Goal: Transaction & Acquisition: Purchase product/service

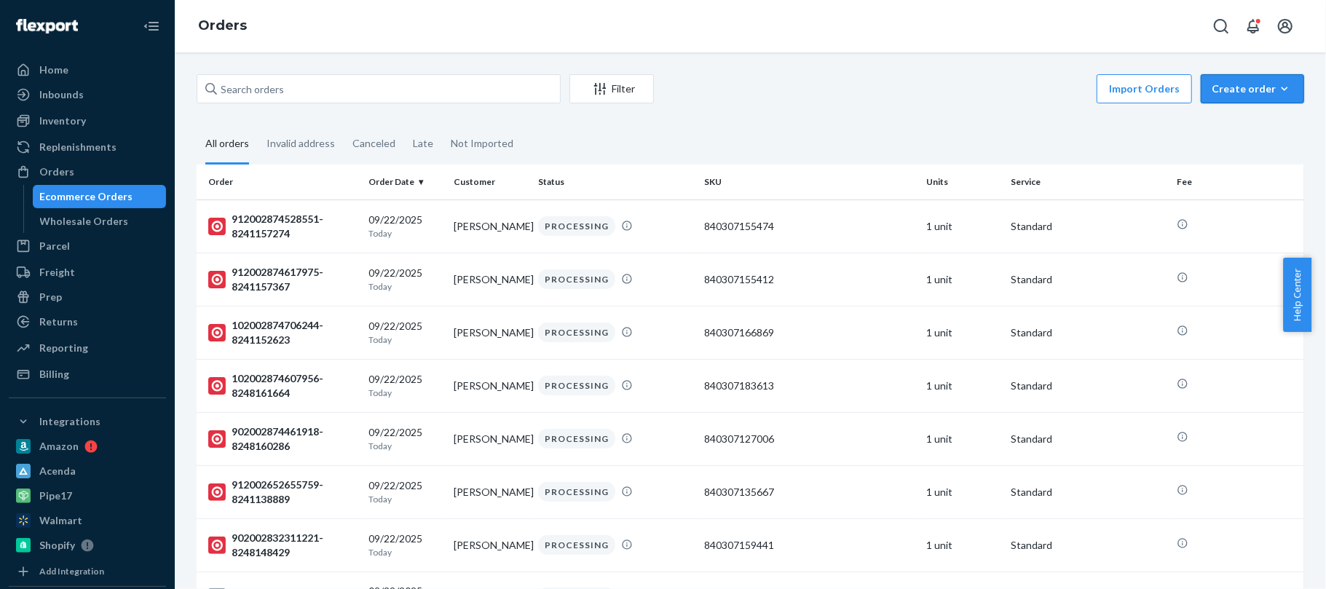
click at [1252, 82] on div "Create order" at bounding box center [1252, 89] width 82 height 15
click at [1220, 111] on span "Ecommerce order" at bounding box center [1213, 106] width 80 height 10
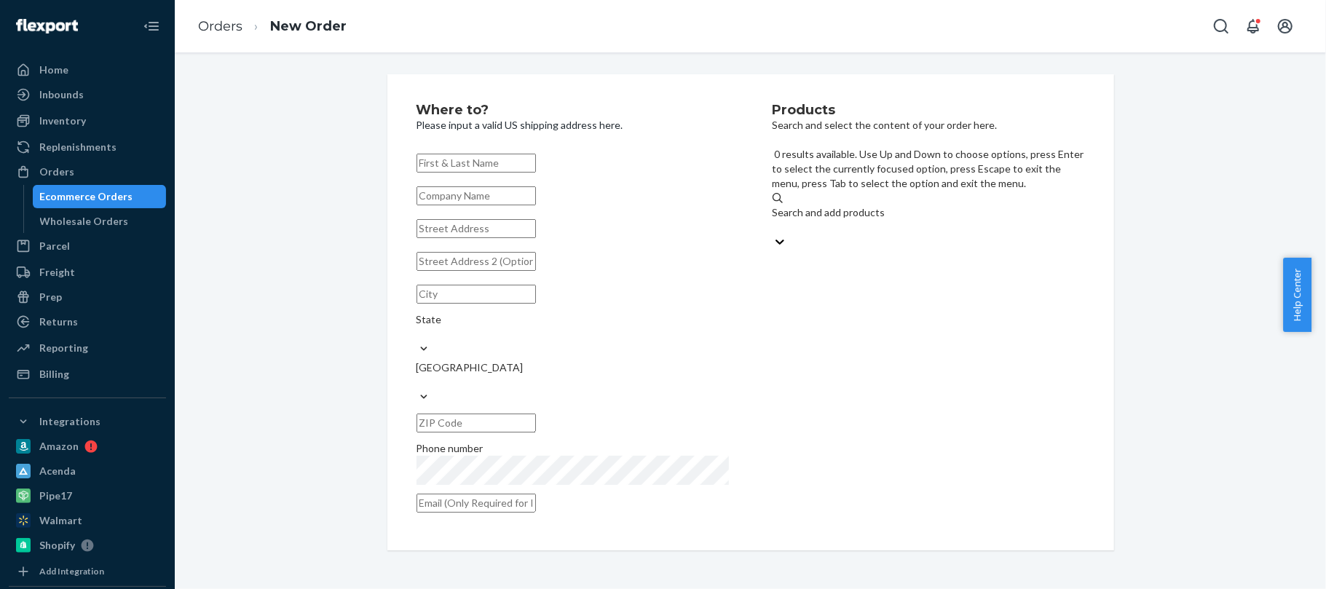
click at [881, 205] on div "Search and add products" at bounding box center [928, 212] width 312 height 15
click at [774, 220] on input "0 results available. Use Up and Down to choose options, press Enter to select t…" at bounding box center [772, 227] width 1 height 15
paste input "840307131430"
type input "840307131430"
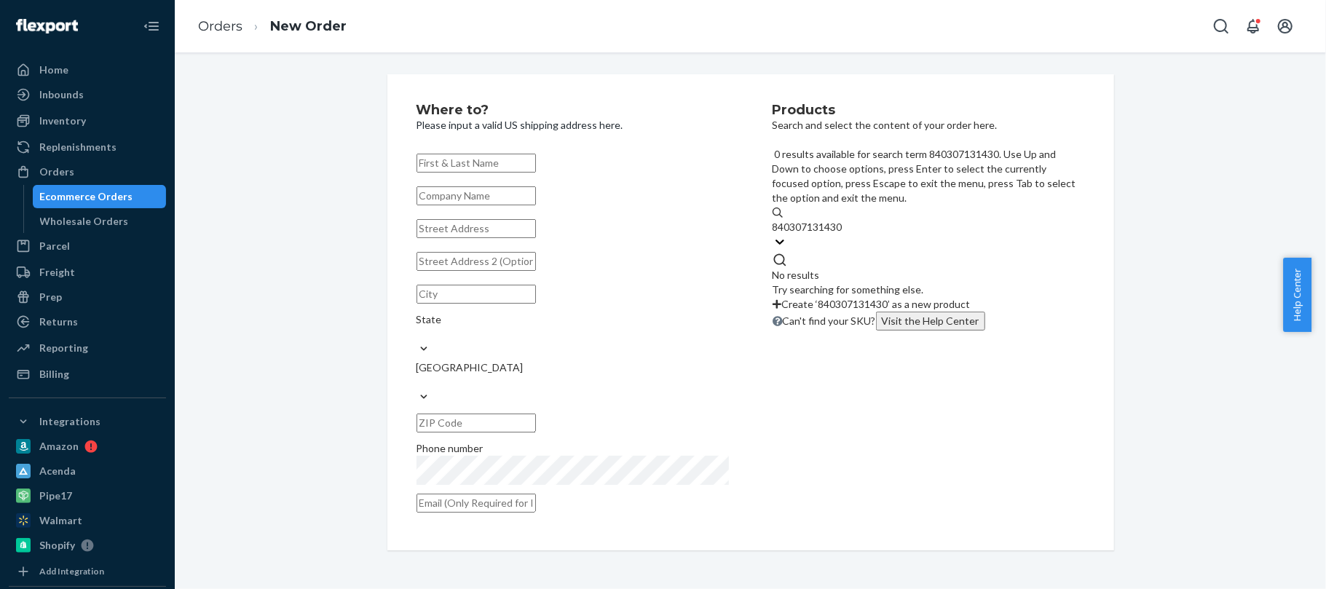
click at [892, 220] on div "840307131430 840307131430" at bounding box center [928, 227] width 312 height 15
click at [844, 220] on input "840307131430" at bounding box center [808, 227] width 72 height 15
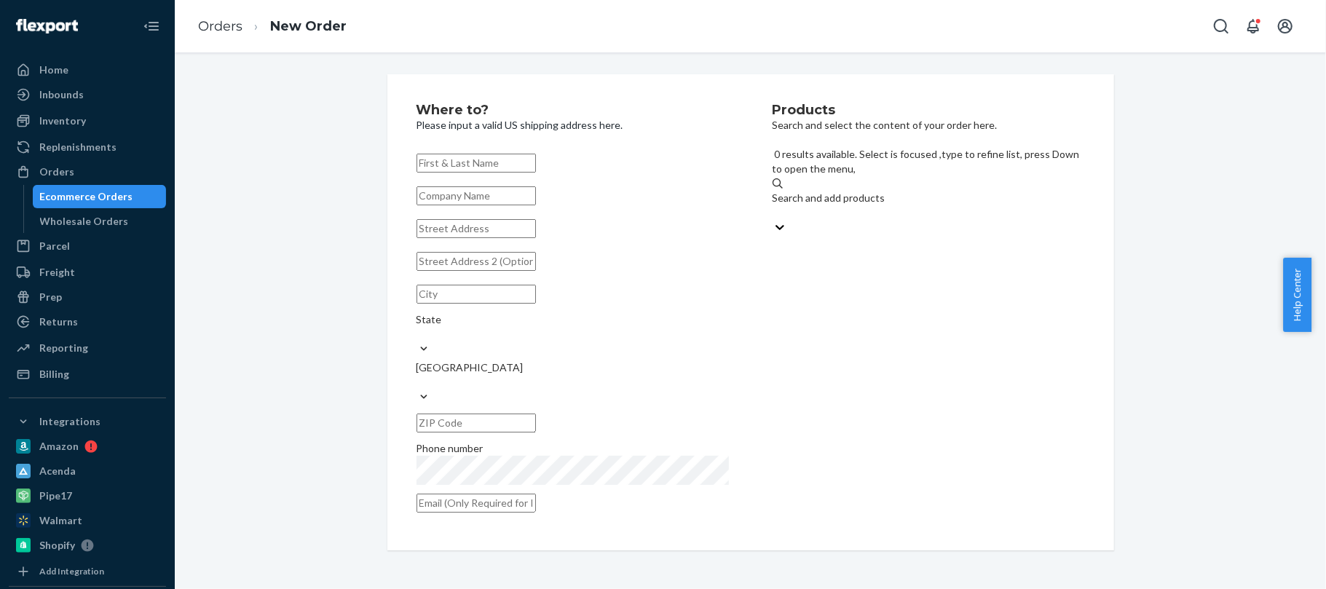
click at [892, 191] on div "Search and add products" at bounding box center [928, 198] width 312 height 15
click at [774, 205] on input "0 results available. Select is focused ,type to refine list, press Down to open…" at bounding box center [772, 212] width 1 height 15
paste input "840307131430"
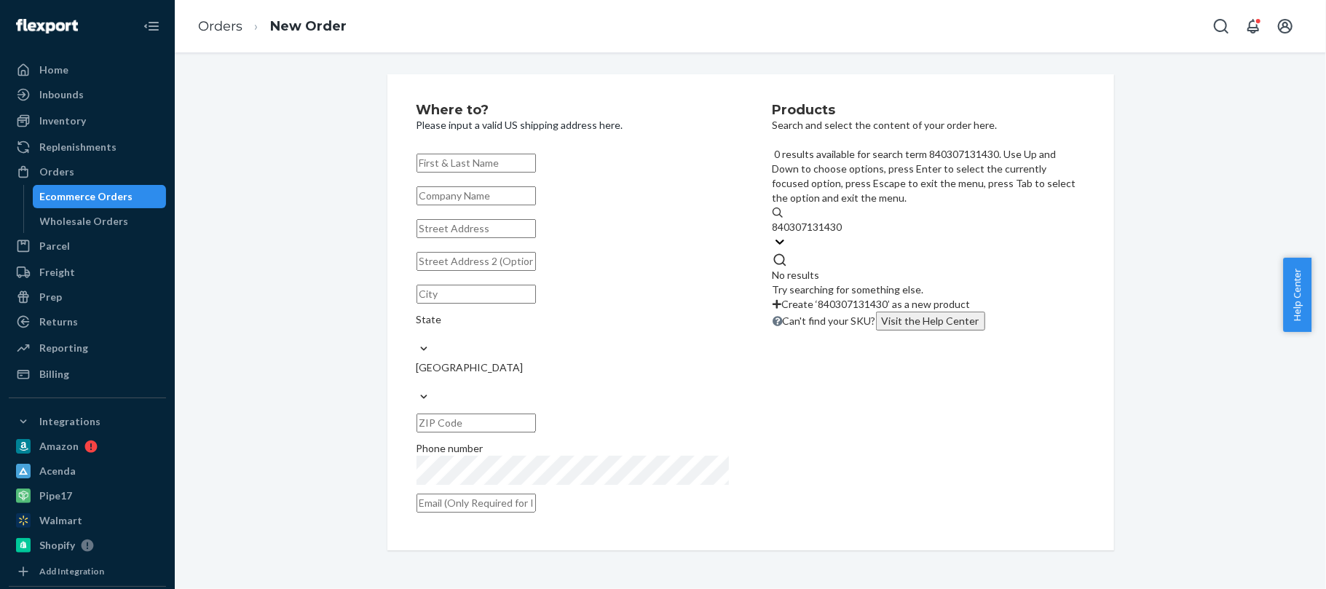
type input "840307131430"
click at [1083, 208] on div "Where to? Please input a valid US shipping address here. State United States Ph…" at bounding box center [750, 312] width 727 height 476
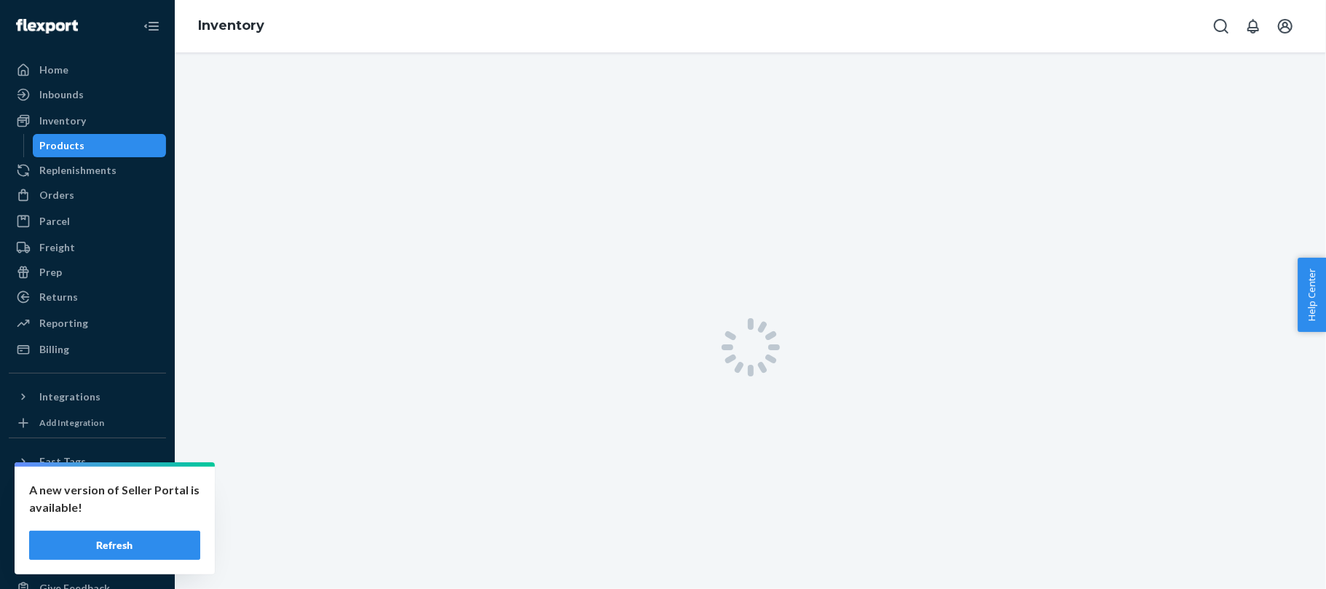
click at [111, 542] on button "Refresh" at bounding box center [114, 545] width 171 height 29
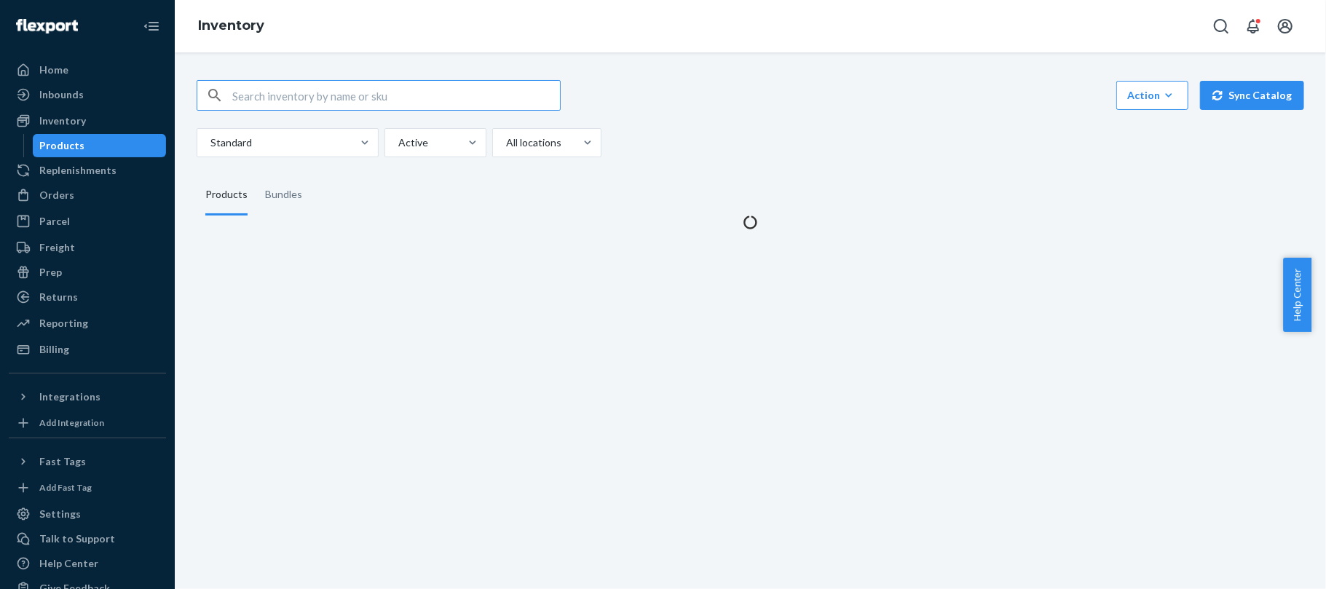
click at [296, 103] on input "text" at bounding box center [396, 95] width 328 height 29
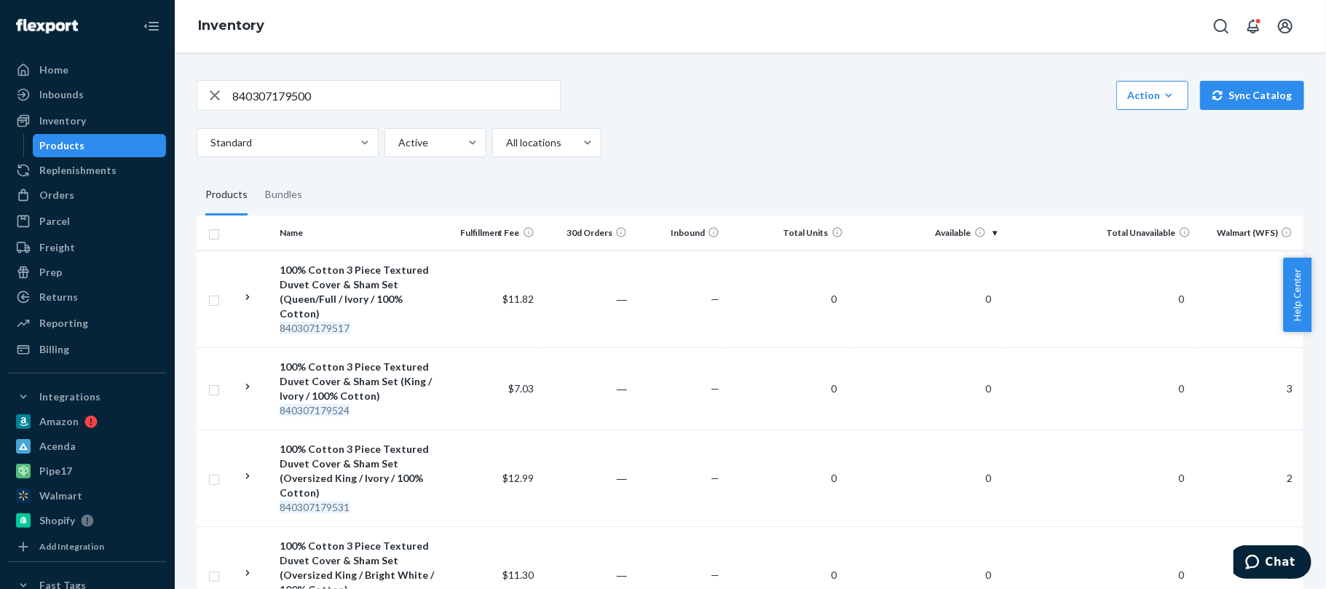
click at [746, 100] on div "840307179500 Action Create product Create bundle Bulk create products Bulk upda…" at bounding box center [750, 95] width 1107 height 31
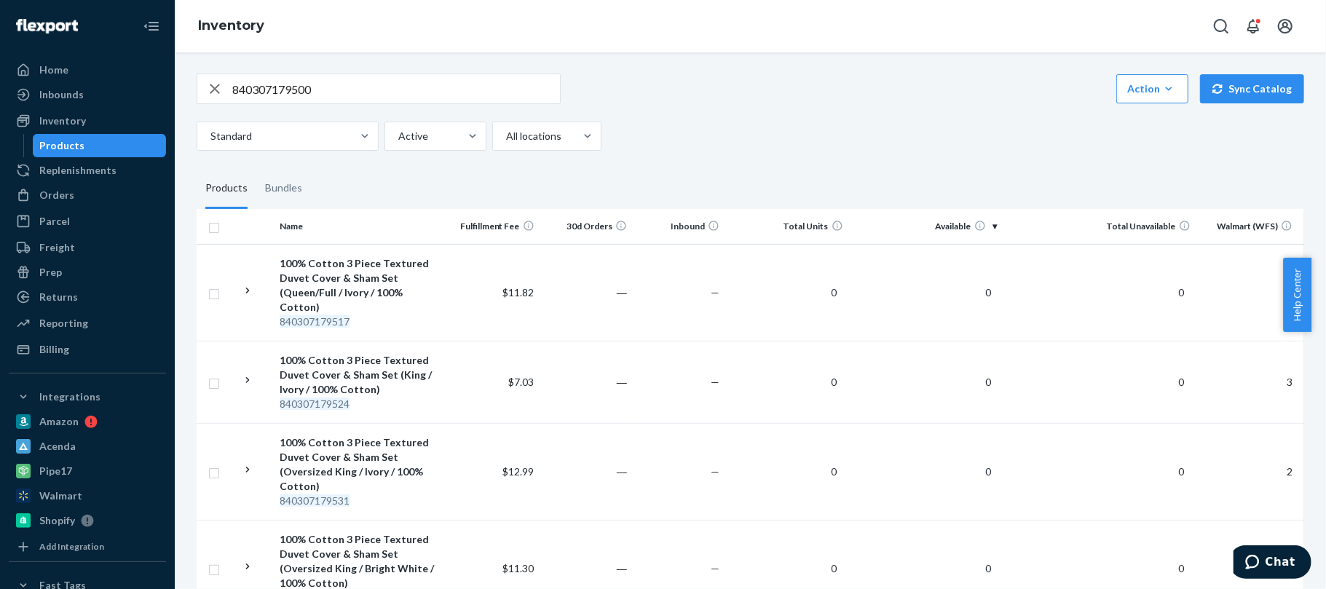
click at [957, 67] on div "840307179500 Action Create product Create bundle Bulk create products Bulk upda…" at bounding box center [750, 417] width 1129 height 722
click at [280, 86] on input "840307179500" at bounding box center [396, 88] width 328 height 29
paste input "3143"
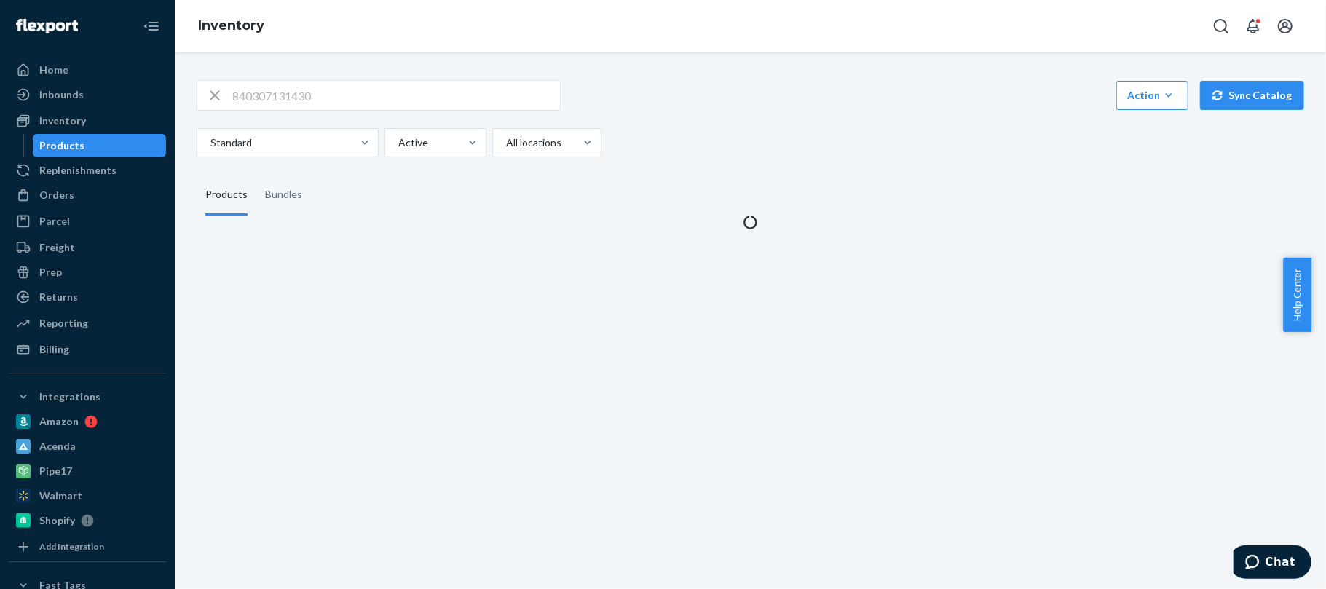
scroll to position [0, 0]
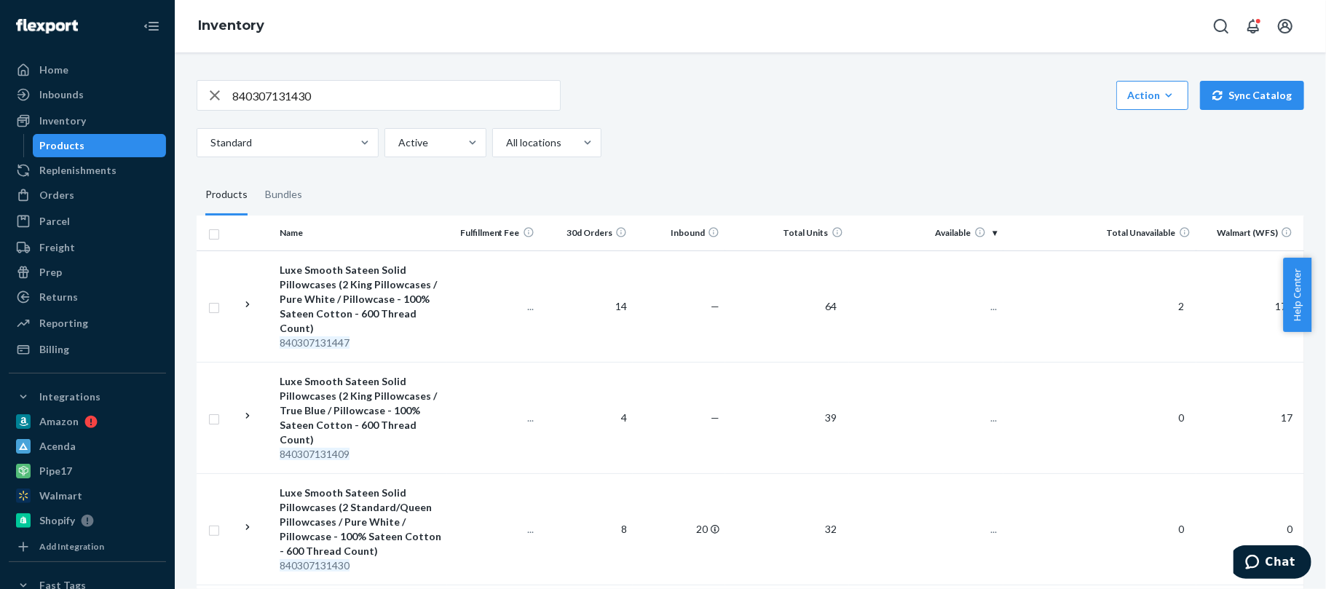
click at [735, 114] on div "840307131430 Action Create product Create bundle Bulk create products Bulk upda…" at bounding box center [750, 118] width 1107 height 77
click at [761, 129] on div "Standard Active All locations" at bounding box center [745, 142] width 1096 height 29
click at [350, 108] on input "840307131430" at bounding box center [396, 95] width 328 height 29
click at [735, 99] on div "840307131430 Action Create product Create bundle Bulk create products Bulk upda…" at bounding box center [750, 95] width 1107 height 31
click at [331, 102] on input "840307131430" at bounding box center [396, 95] width 328 height 29
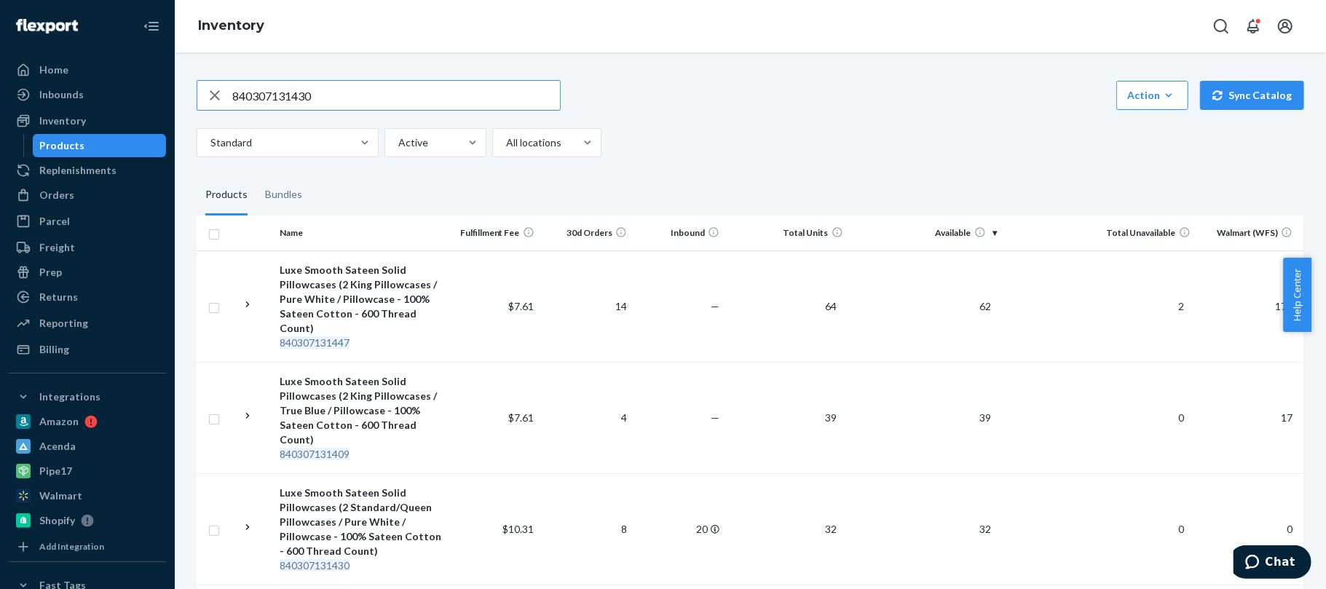
paste input "86508"
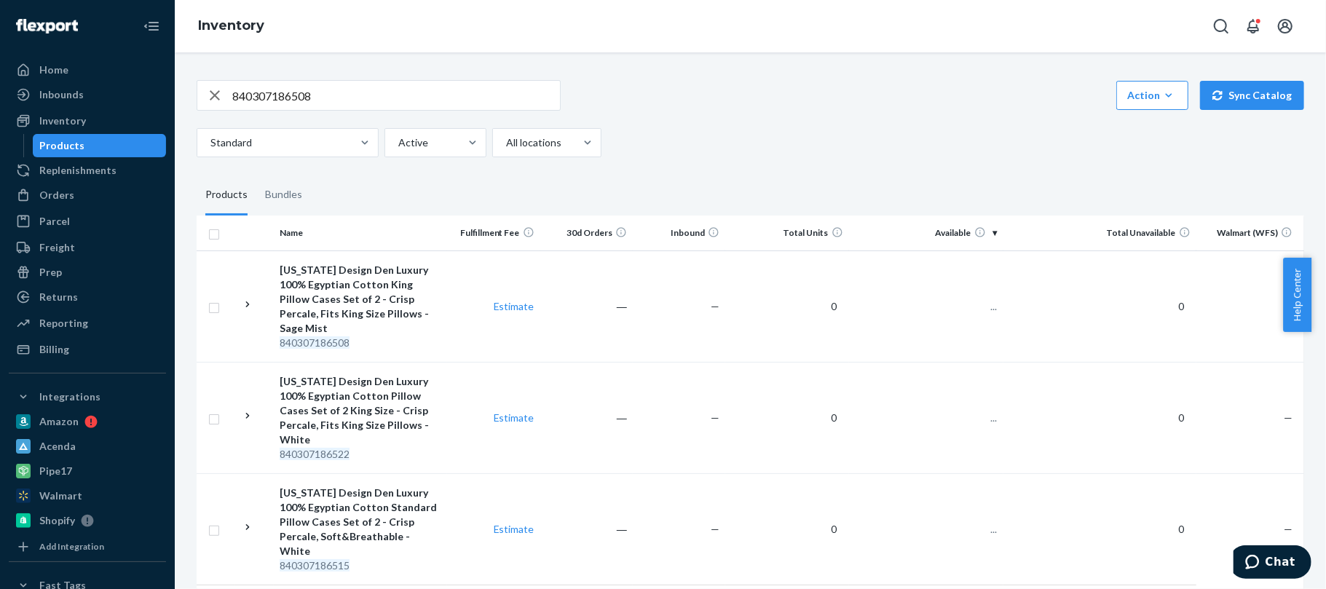
click at [804, 76] on div "840307186508 Action Create product Create bundle Bulk create products Bulk upda…" at bounding box center [750, 363] width 1129 height 601
click at [859, 105] on div "840307186508 Action Create product Create bundle Bulk create products Bulk upda…" at bounding box center [750, 95] width 1107 height 31
click at [295, 90] on input "840307186508" at bounding box center [396, 95] width 328 height 29
paste input "26665"
type input "840307126665"
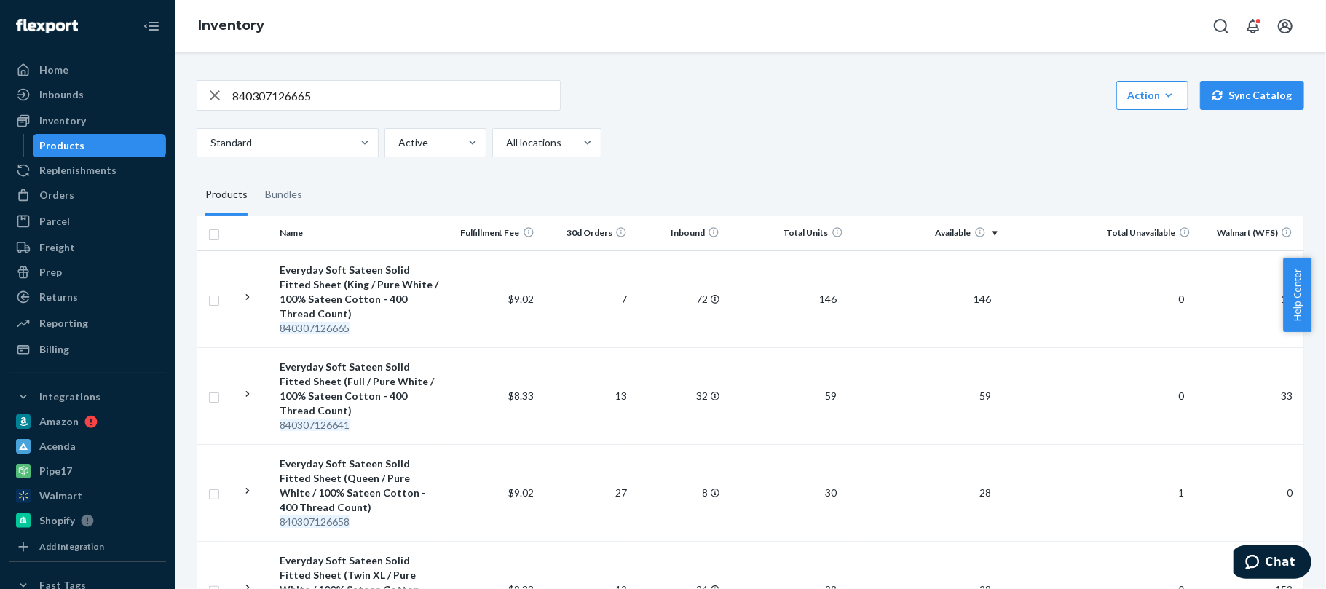
click at [909, 95] on div "840307126665 Action Create product Create bundle Bulk create products Bulk upda…" at bounding box center [750, 95] width 1107 height 31
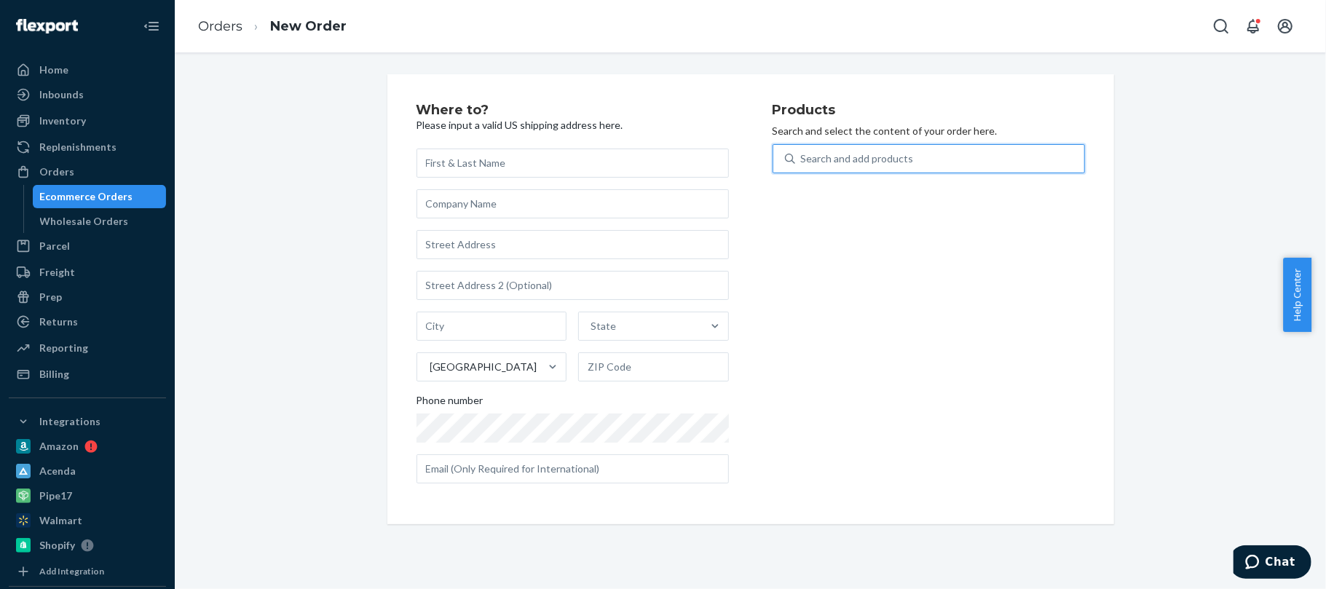
click at [860, 157] on div "Search and add products" at bounding box center [857, 158] width 113 height 15
click at [802, 157] on input "0 results available. Use Up and Down to choose options, press Enter to select t…" at bounding box center [801, 158] width 1 height 15
click at [891, 158] on div "Search and add products" at bounding box center [857, 158] width 113 height 15
click at [802, 158] on input "0 results available. Use Up and Down to choose options, press Enter to select t…" at bounding box center [801, 158] width 1 height 15
paste input "840307131430"
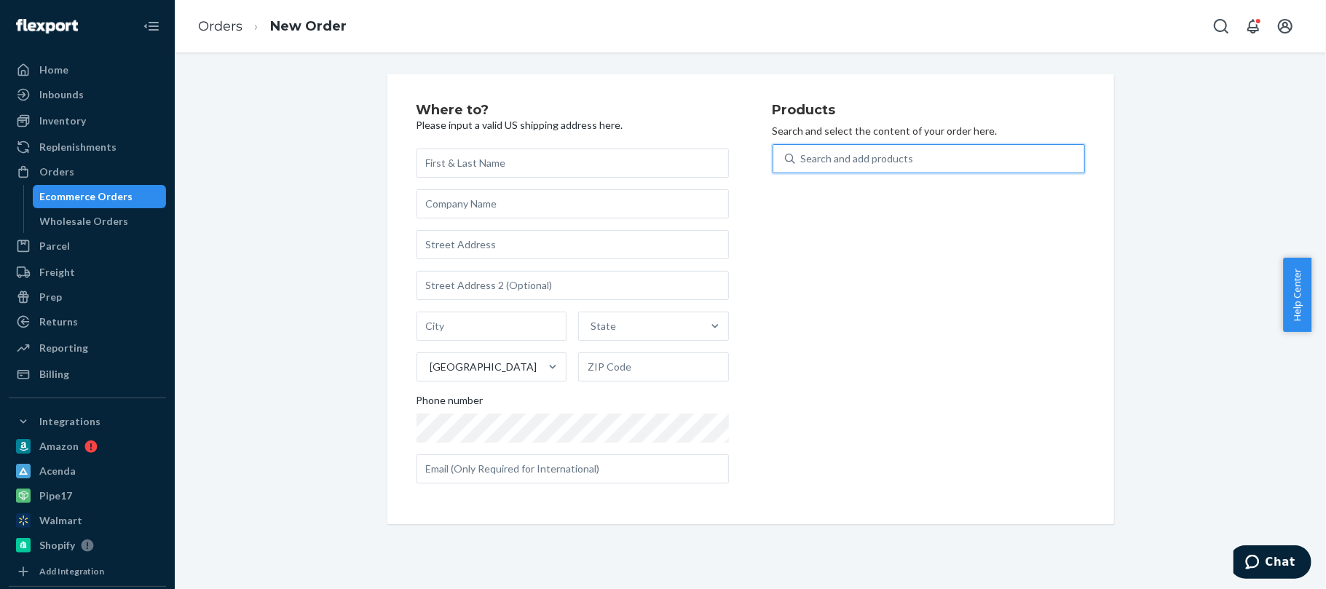
type input "840307131430"
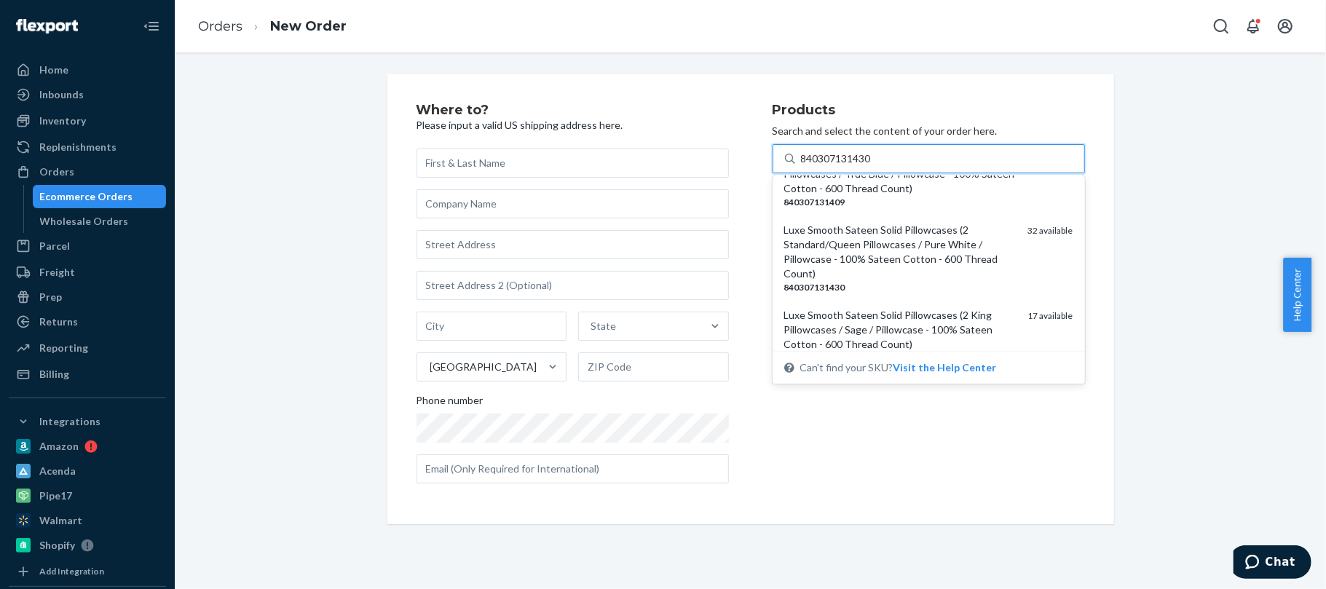
scroll to position [116, 0]
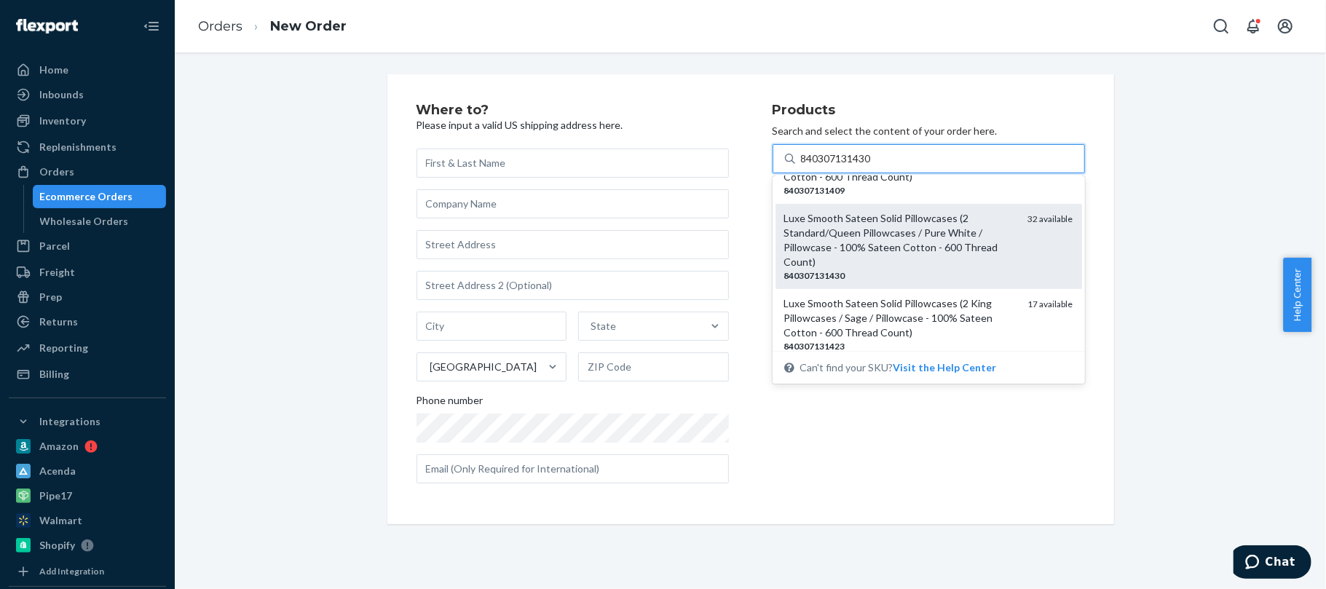
click at [868, 254] on div "Luxe Smooth Sateen Solid Pillowcases (2 Standard/Queen Pillowcases / Pure White…" at bounding box center [900, 240] width 232 height 58
click at [868, 166] on input "840307131430" at bounding box center [837, 158] width 72 height 15
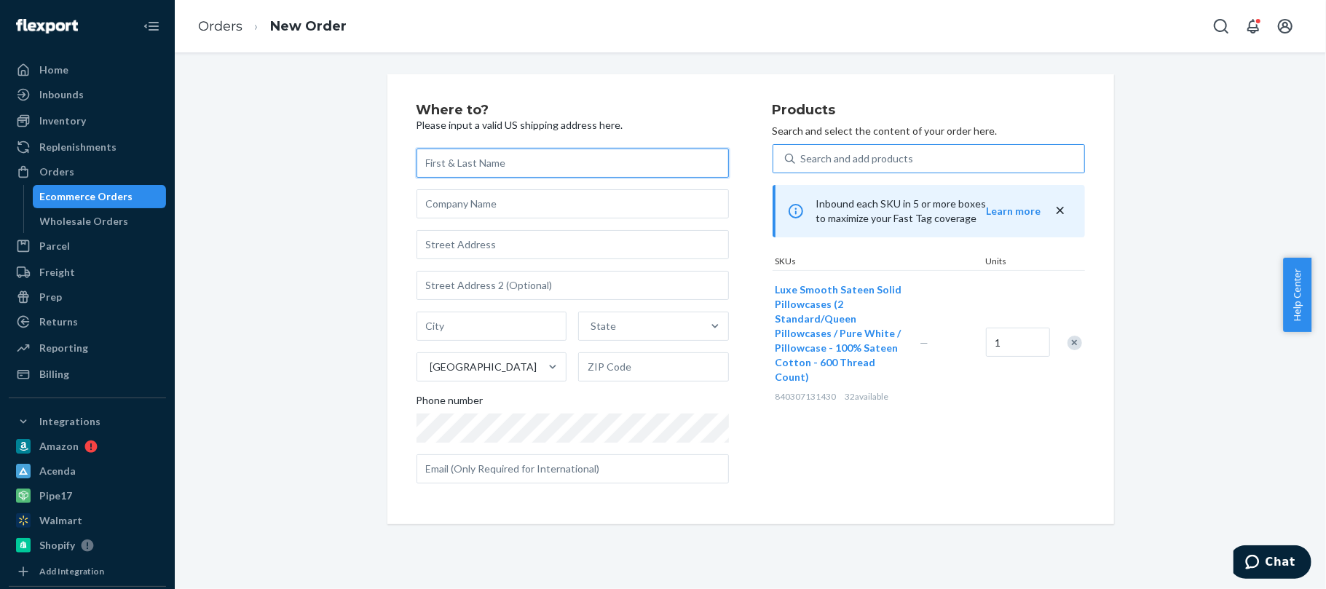
click at [499, 164] on input "text" at bounding box center [572, 163] width 312 height 29
paste input "Nikki Pham"
type input "Nikki Pham"
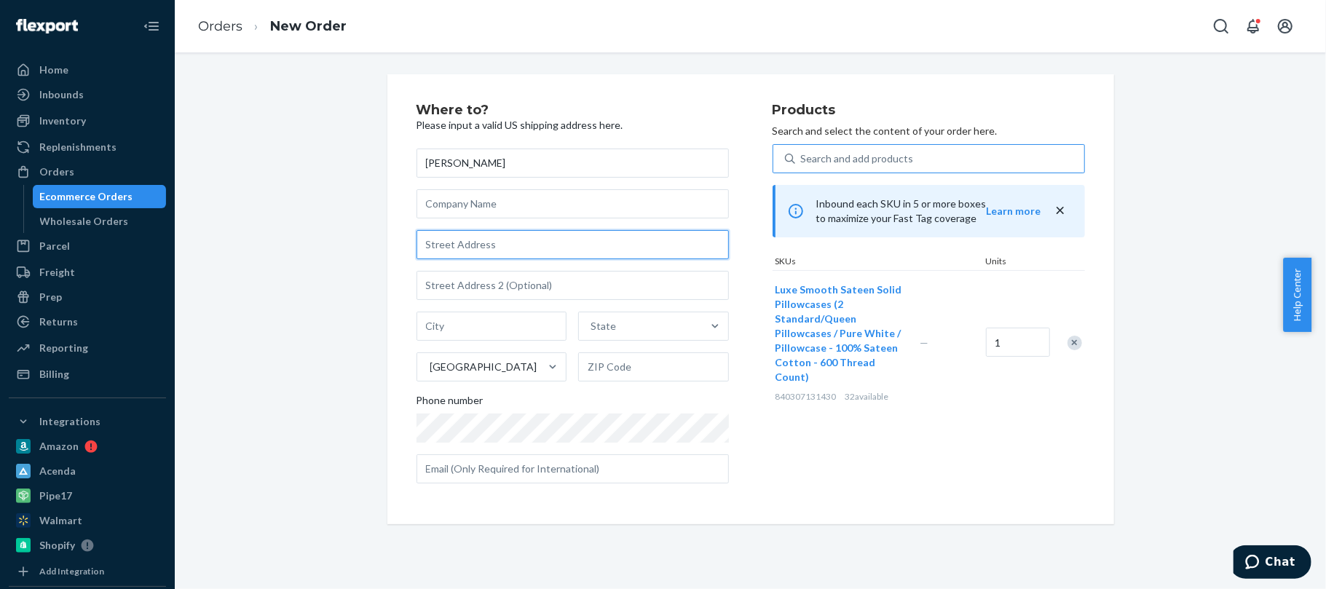
click at [478, 248] on input "text" at bounding box center [572, 244] width 312 height 29
paste input "10640 Kemerton Road"
type input "10640 Kemerton Road"
click at [284, 224] on div "Where to? Please input a valid US shipping address here. Nikki Pham 10640 Kemer…" at bounding box center [750, 299] width 1129 height 450
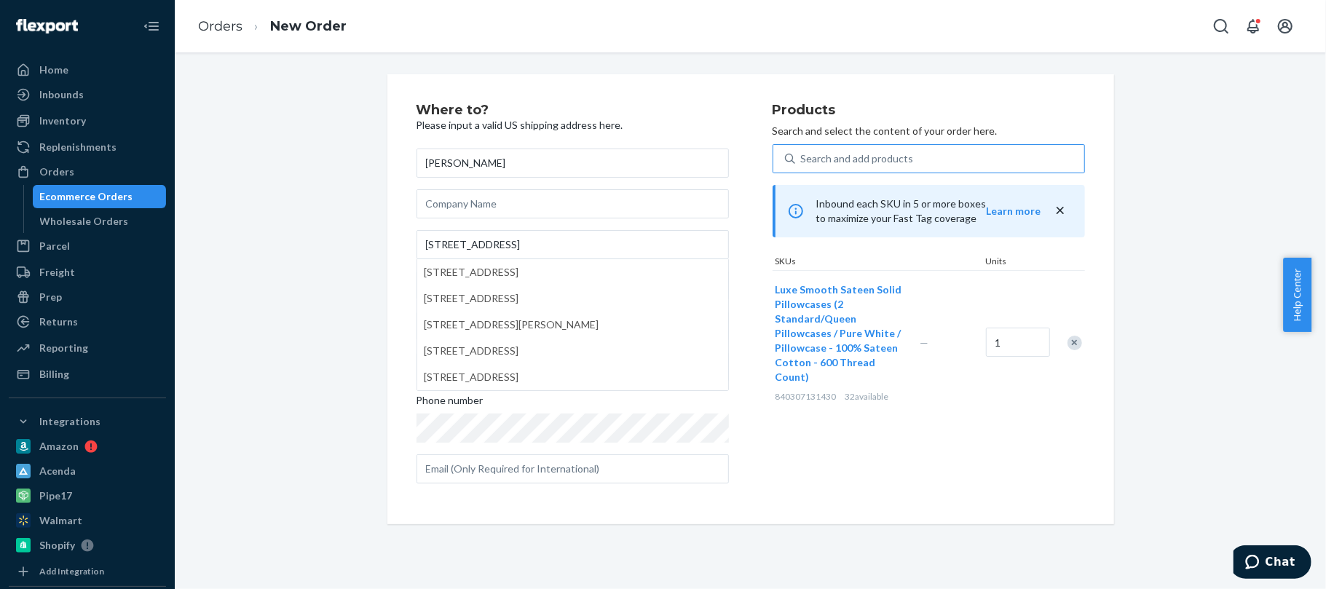
click at [248, 281] on div "Where to? Please input a valid US shipping address here. Nikki Pham 10640 Kemer…" at bounding box center [750, 299] width 1129 height 450
click at [327, 274] on div "Where to? Please input a valid US shipping address here. Nikki Pham 10640 Kemer…" at bounding box center [750, 299] width 1129 height 450
click at [523, 223] on div "Nikki Pham 10640 Kemerton Road 10640 Kemerton Road, San Diego, CA, USA 10640 Gr…" at bounding box center [572, 316] width 312 height 335
click at [539, 245] on input "10640 Kemerton Road" at bounding box center [572, 244] width 312 height 29
click at [325, 210] on div "Where to? Please input a valid US shipping address here. Nikki Pham 10640 Kemer…" at bounding box center [750, 299] width 1129 height 450
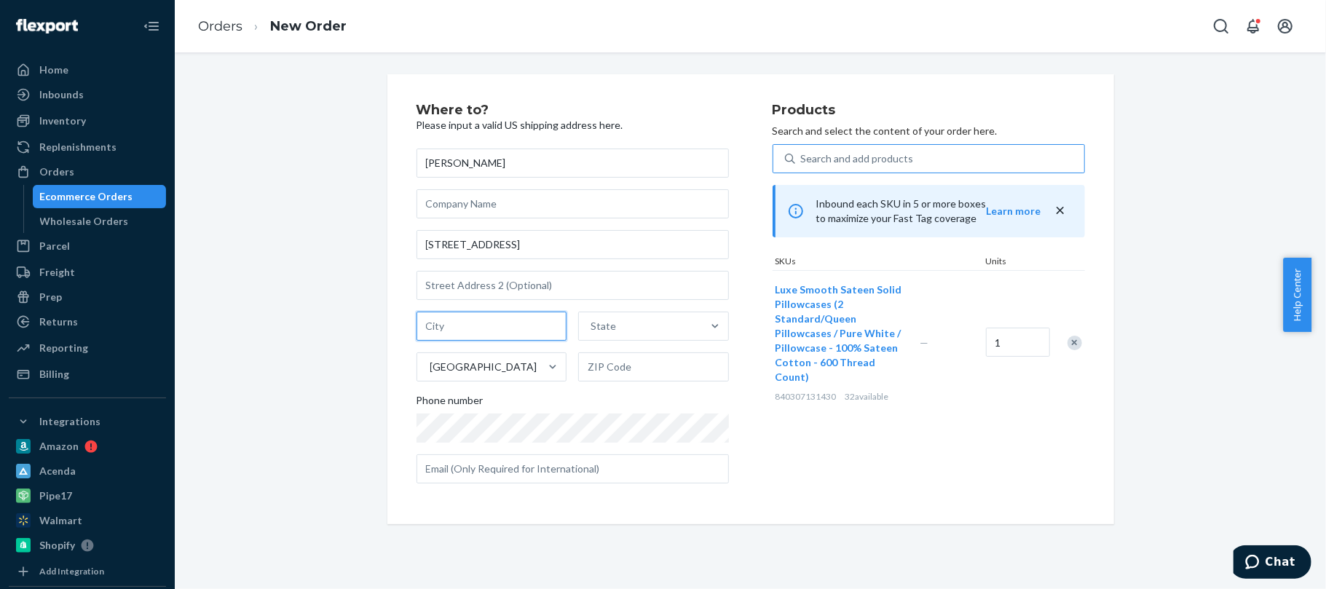
click at [444, 312] on input "text" at bounding box center [491, 326] width 151 height 29
paste input "San Diego"
type input "San Diego"
click at [614, 367] on input "text" at bounding box center [653, 366] width 151 height 29
paste input "92126"
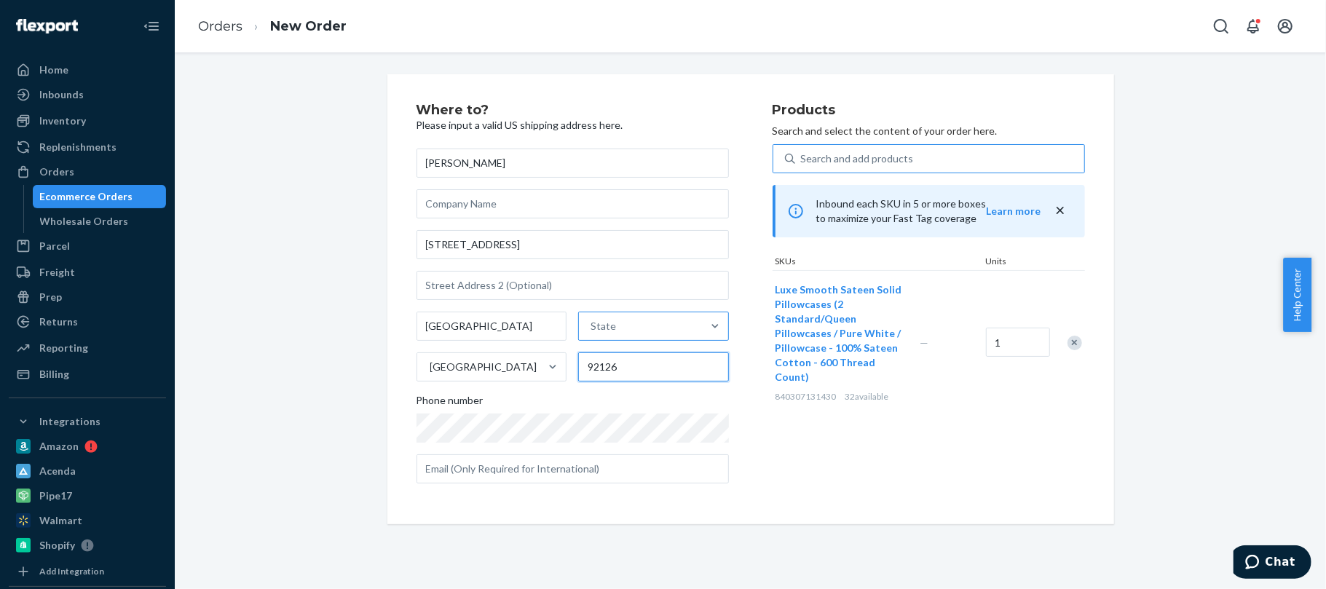
type input "92126"
click at [638, 326] on div "State" at bounding box center [640, 326] width 123 height 29
click at [592, 326] on input "State" at bounding box center [590, 326] width 1 height 15
type input "ca"
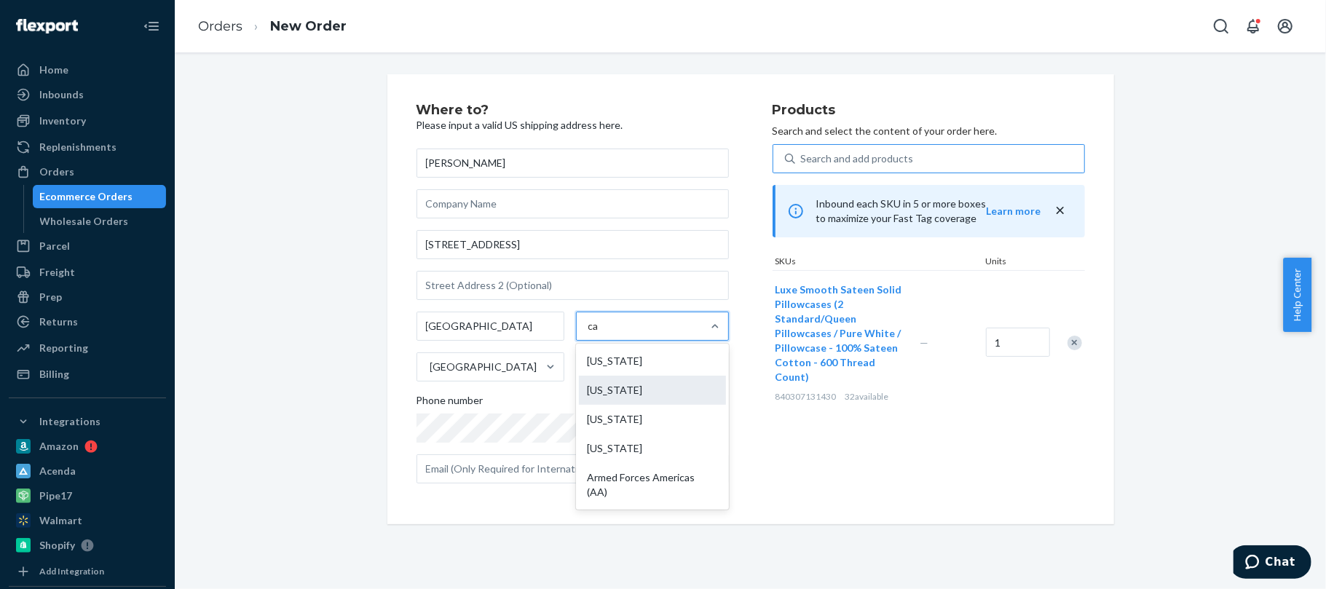
click at [598, 395] on div "California" at bounding box center [652, 390] width 147 height 29
click at [598, 333] on input "ca" at bounding box center [594, 326] width 12 height 15
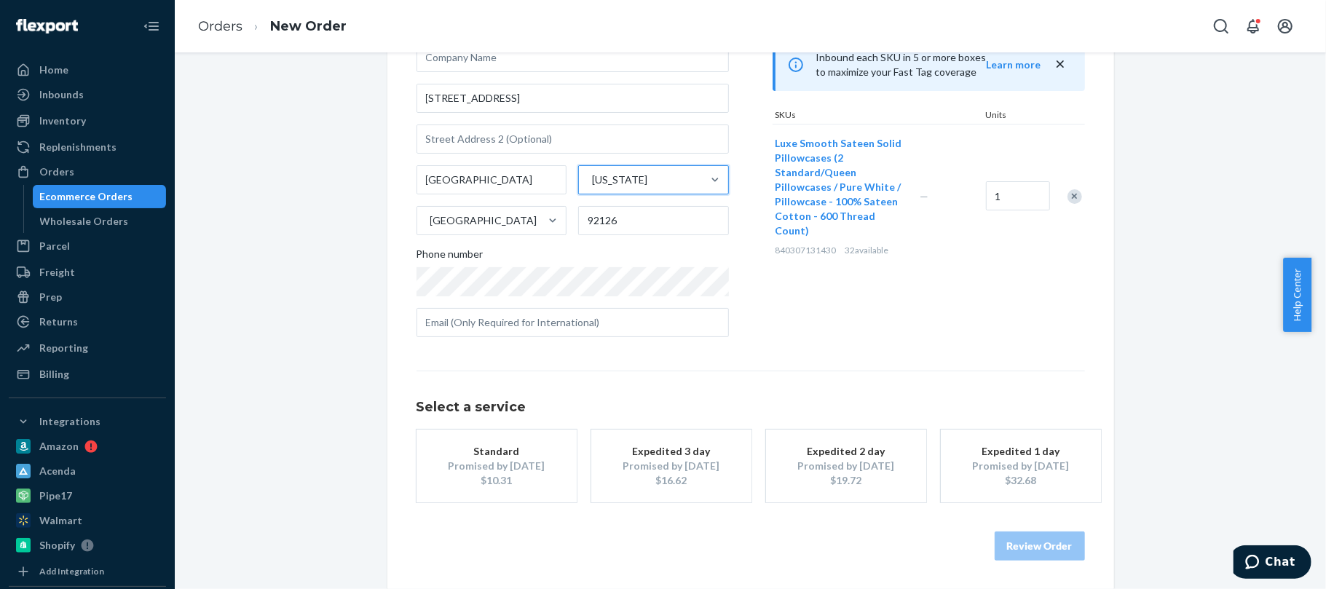
scroll to position [0, 0]
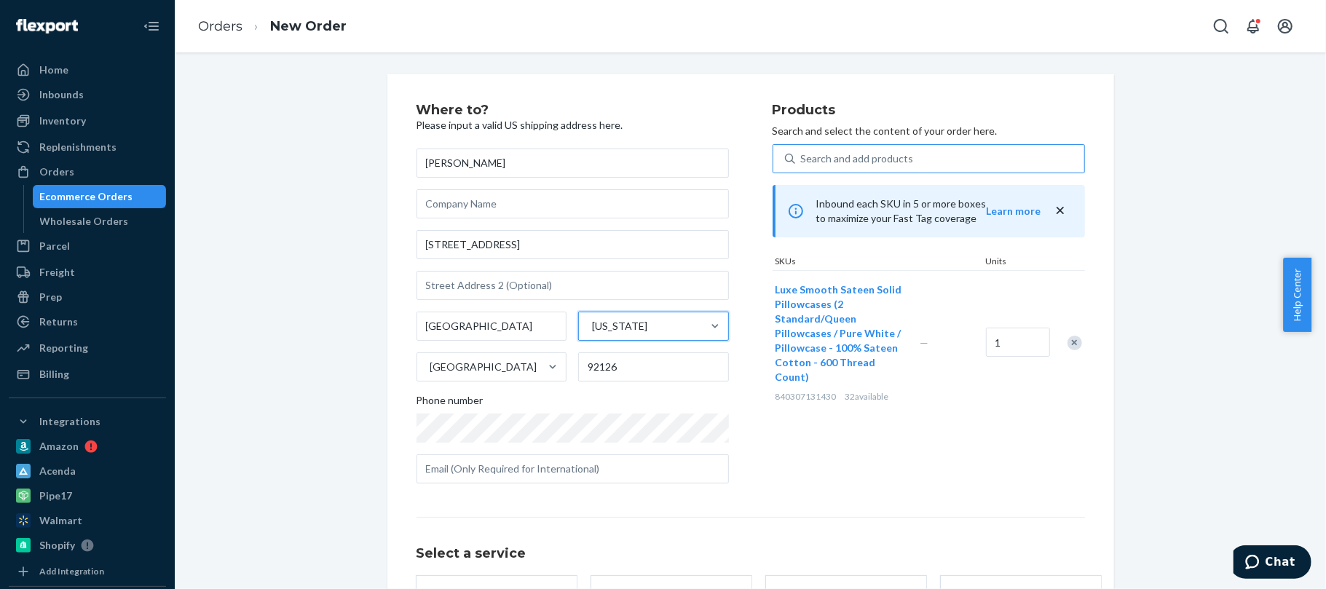
click at [1053, 205] on icon "close" at bounding box center [1060, 210] width 15 height 15
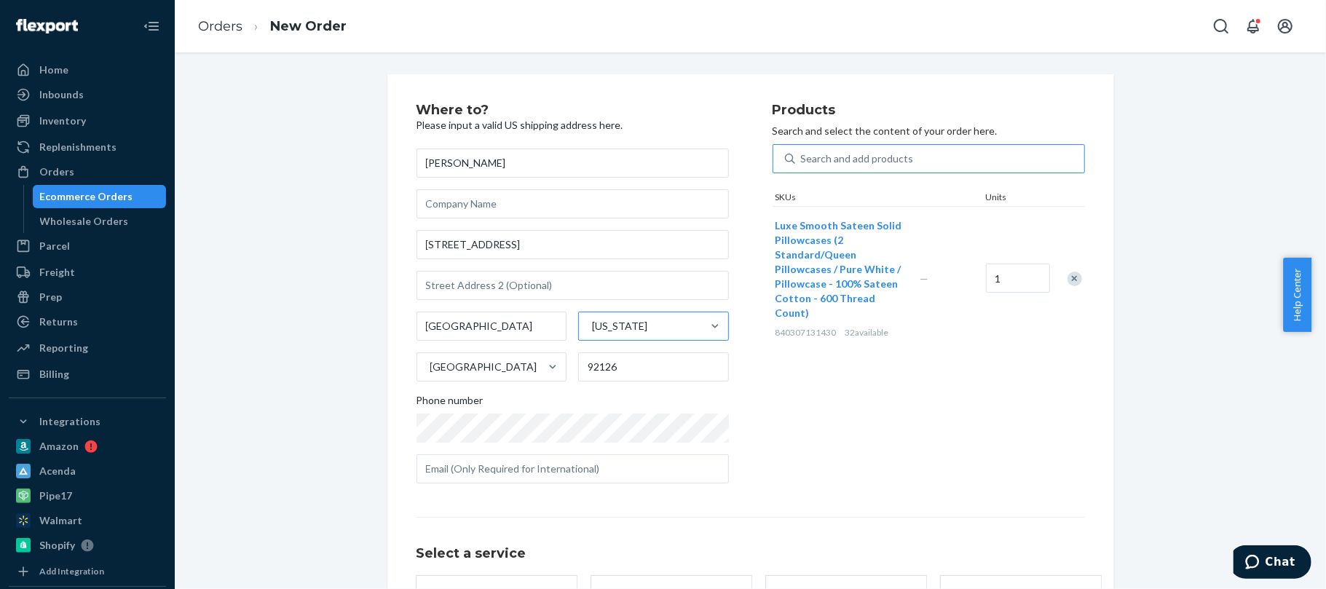
scroll to position [146, 0]
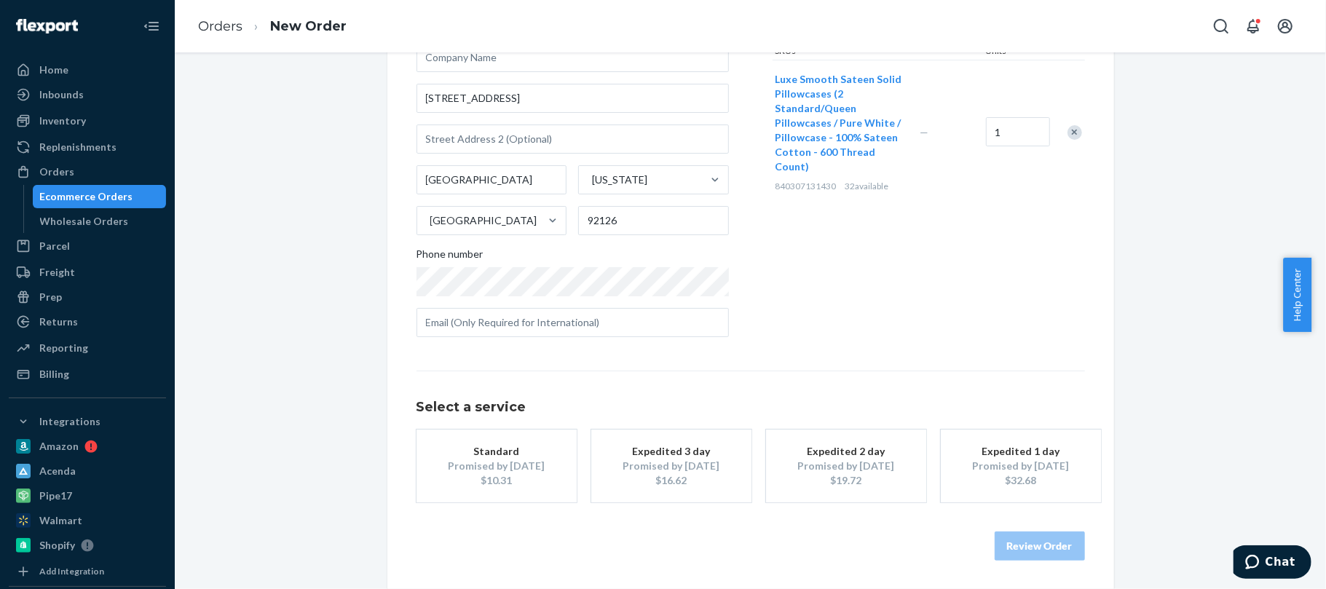
click at [649, 452] on div "Expedited 3 day" at bounding box center [671, 451] width 116 height 15
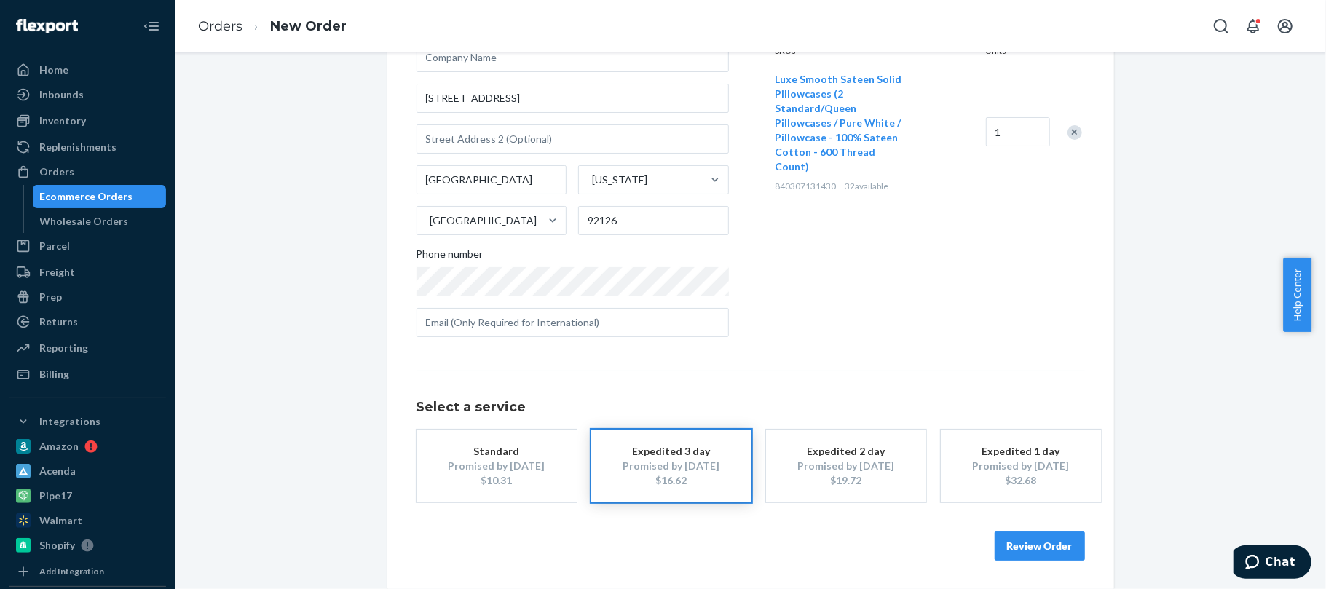
click at [1012, 547] on button "Review Order" at bounding box center [1039, 545] width 90 height 29
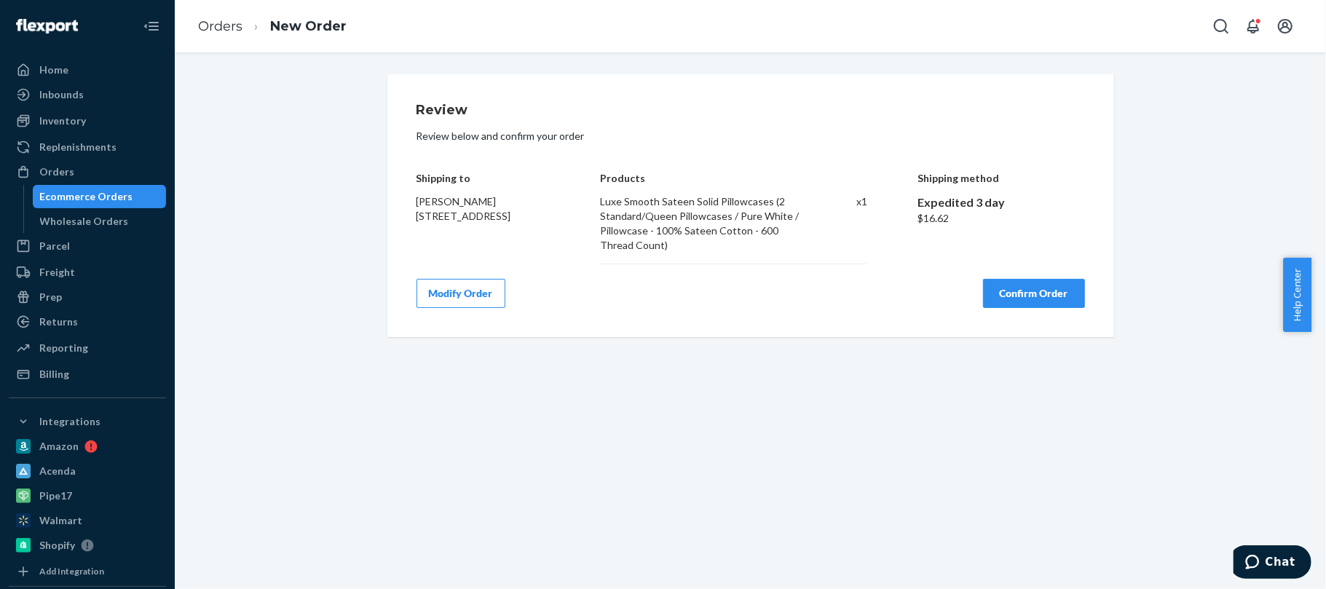
scroll to position [0, 0]
click at [1026, 286] on button "Confirm Order" at bounding box center [1034, 293] width 102 height 29
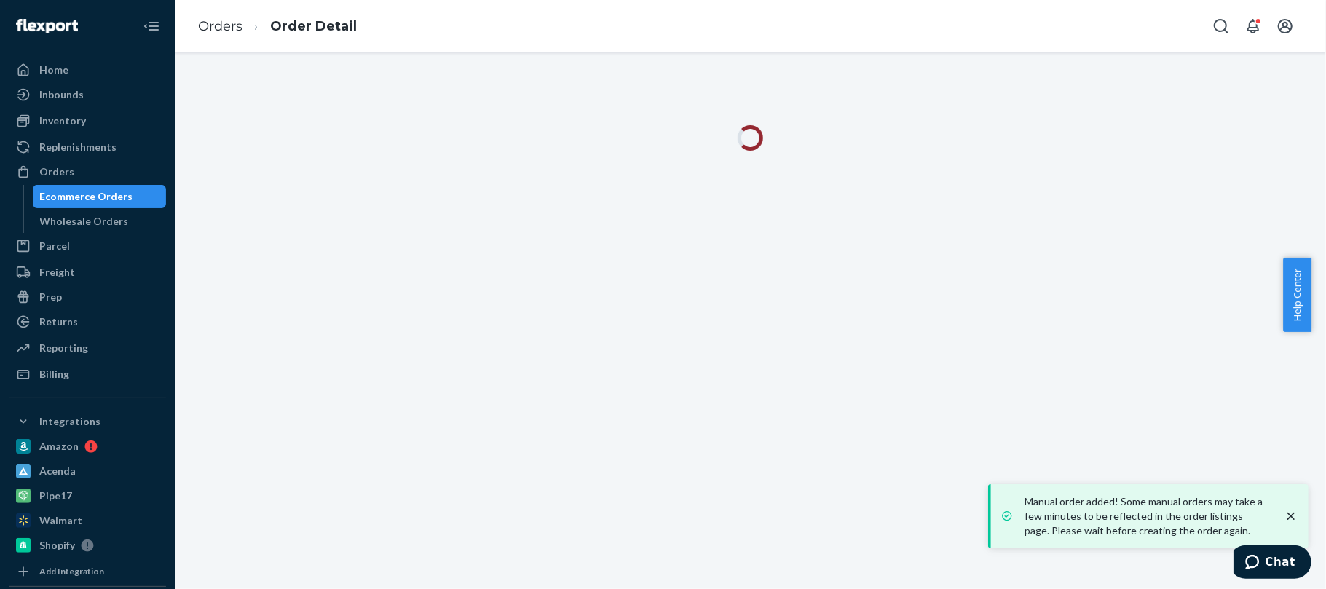
click at [1291, 516] on icon "close toast" at bounding box center [1290, 516] width 15 height 15
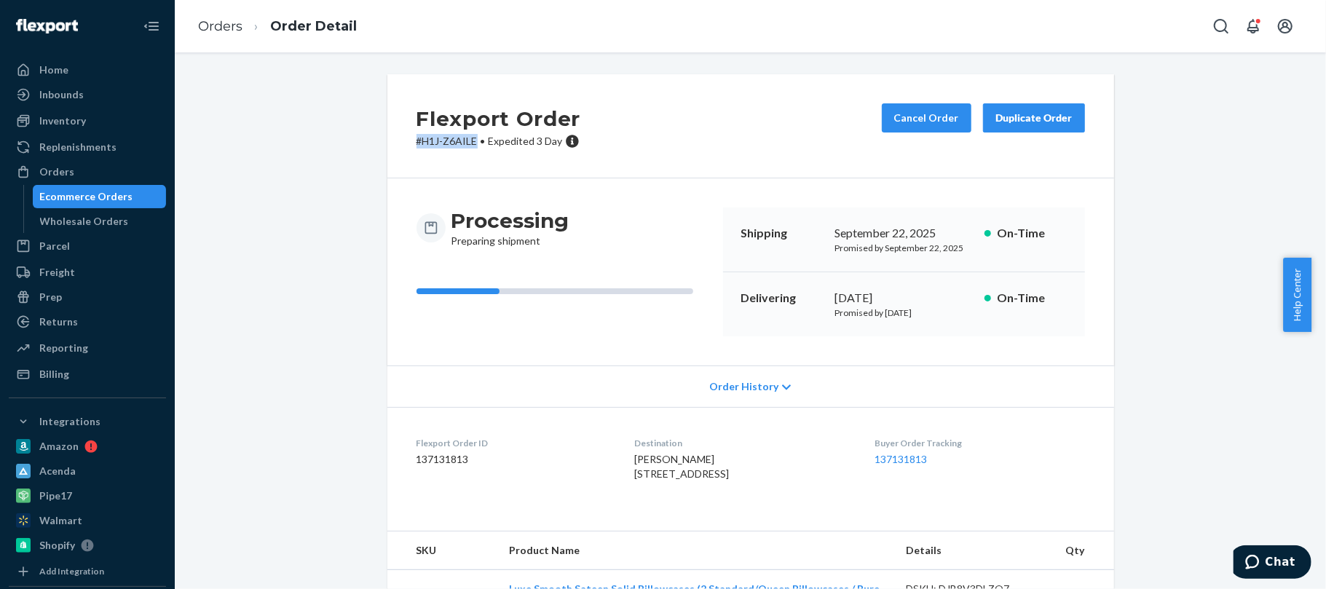
drag, startPoint x: 411, startPoint y: 141, endPoint x: 469, endPoint y: 140, distance: 57.5
click at [469, 140] on p "# H1J-Z6AILE • Expedited 3 Day" at bounding box center [498, 141] width 165 height 15
copy p "# H1J-Z6AILE"
click at [213, 19] on link "Orders" at bounding box center [220, 26] width 44 height 16
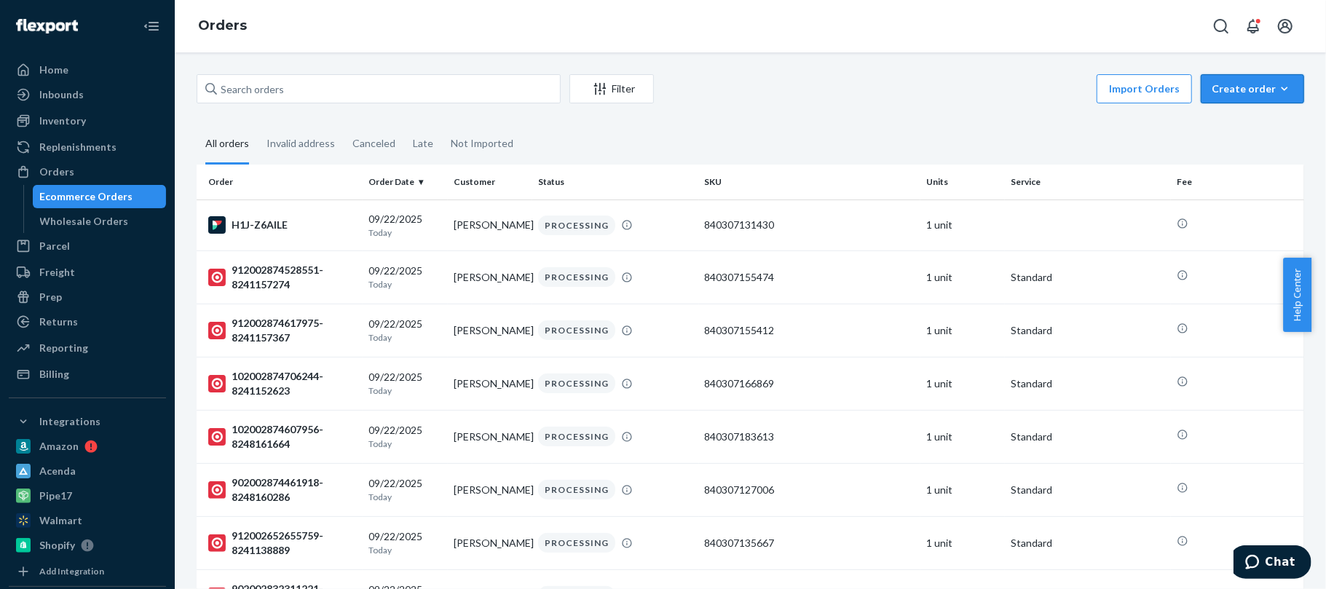
click at [1224, 87] on div "Create order" at bounding box center [1252, 89] width 82 height 15
click at [1204, 123] on button "Ecommerce order" at bounding box center [1274, 123] width 140 height 31
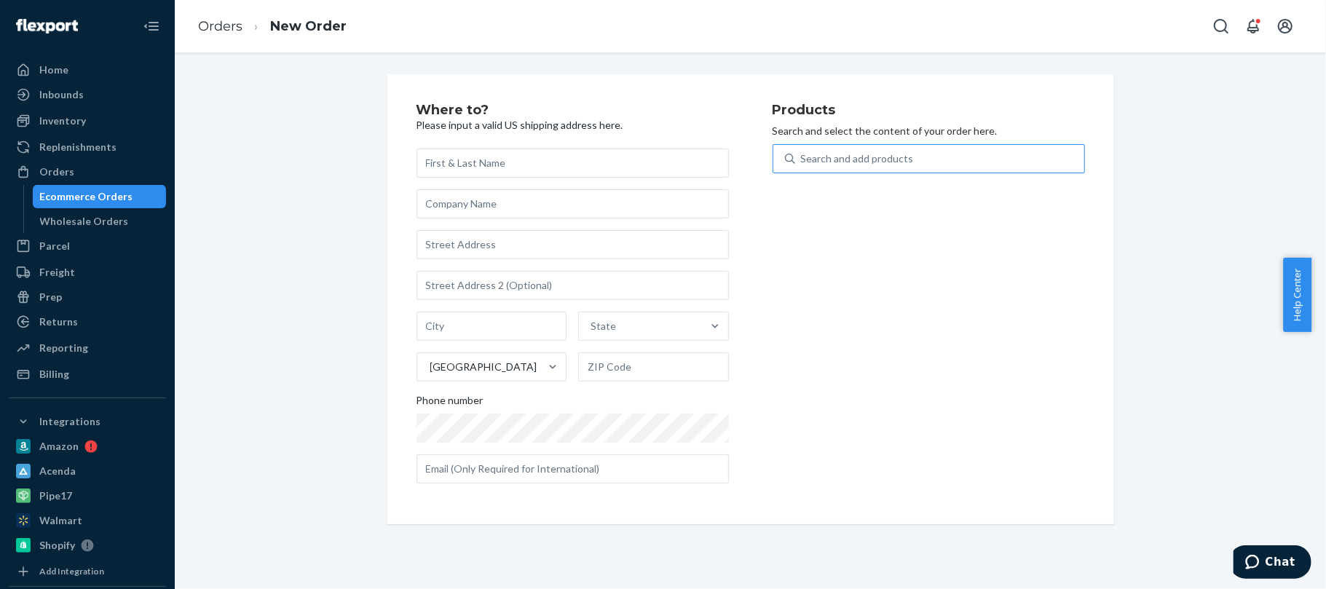
click at [933, 159] on div "Search and add products" at bounding box center [939, 159] width 289 height 26
click at [802, 159] on input "Search and add products" at bounding box center [801, 158] width 1 height 15
paste input "840307126665"
type input "840307126665"
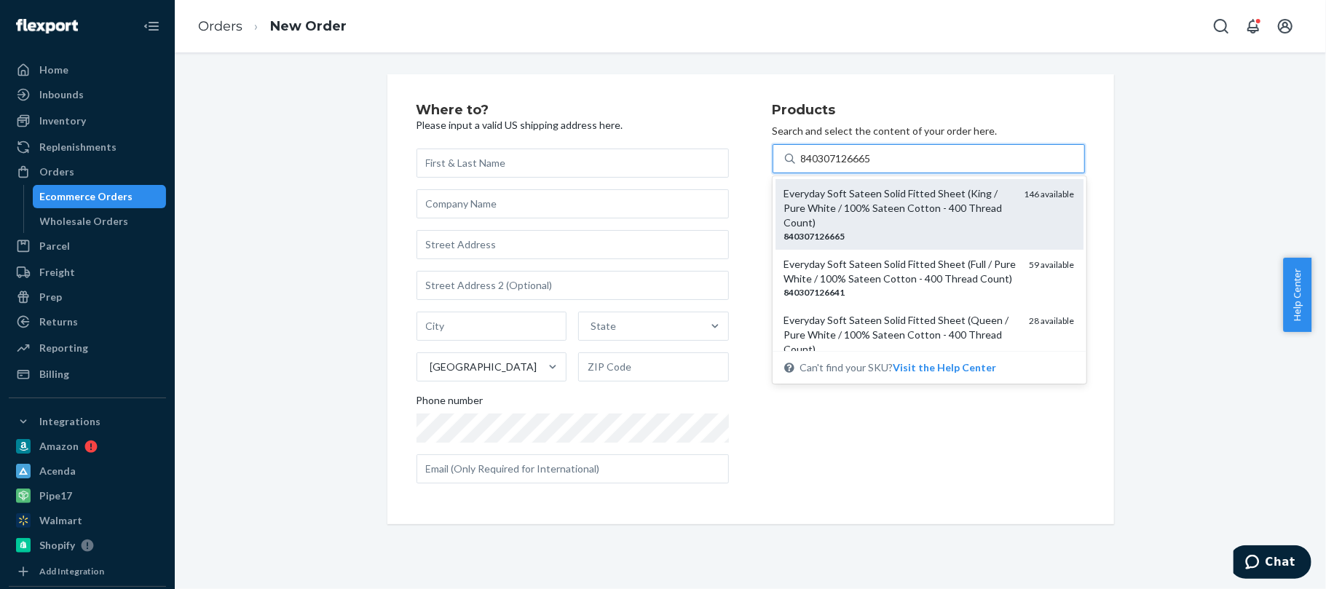
click at [871, 205] on div "Everyday Soft Sateen Solid Fitted Sheet (King / Pure White / 100% Sateen Cotton…" at bounding box center [898, 208] width 229 height 44
click at [871, 166] on input "840307126665" at bounding box center [837, 158] width 72 height 15
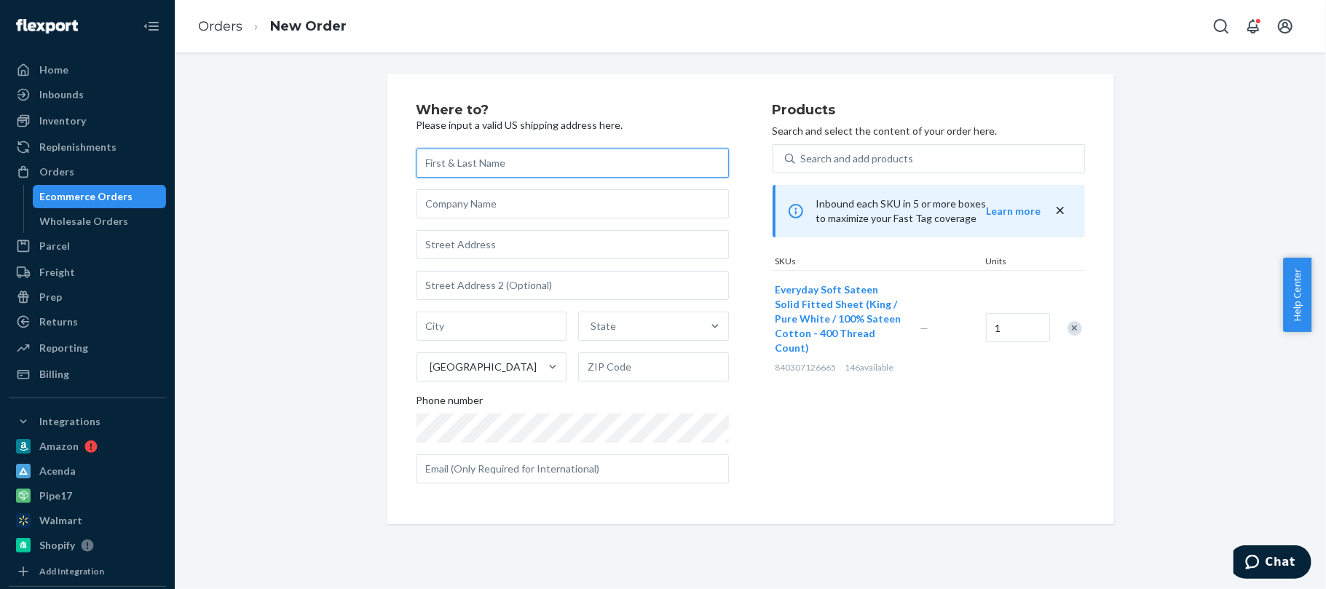
click at [475, 166] on input "text" at bounding box center [572, 163] width 312 height 29
paste input "Kevin Thompson"
type input "Kevin Thompson"
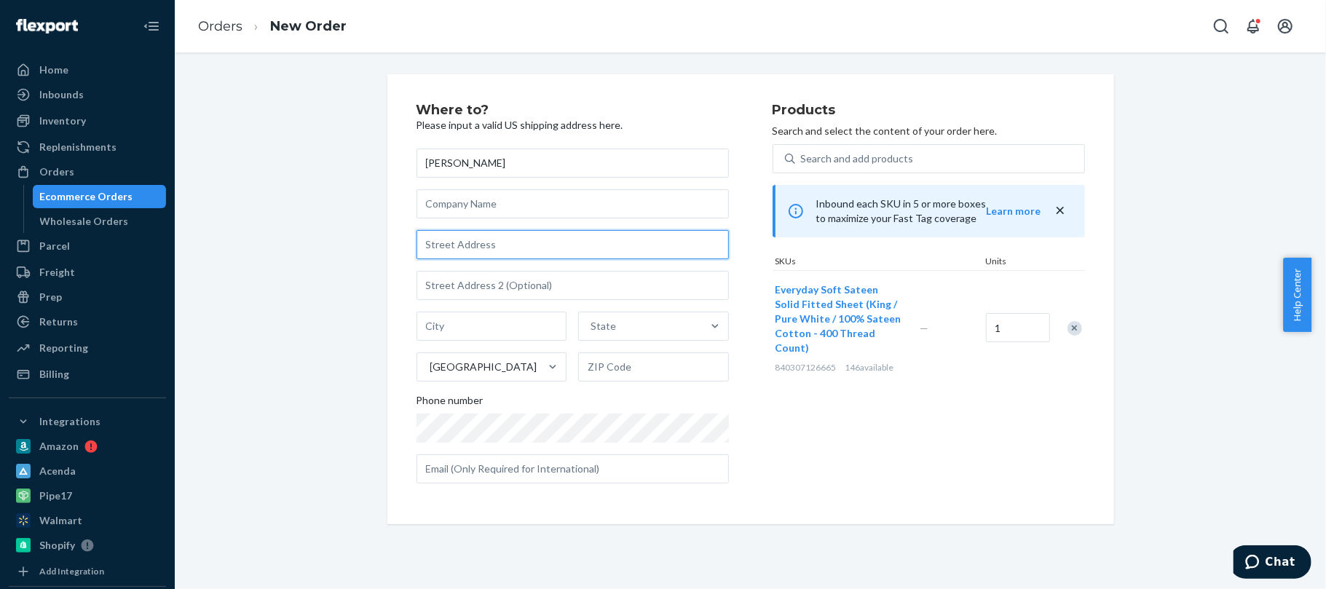
click at [454, 245] on input "text" at bounding box center [572, 244] width 312 height 29
paste input "5722 E Placita La Gracias,"
type input "5722 E Placita La Gracias"
type input "Tucson"
type input "85750"
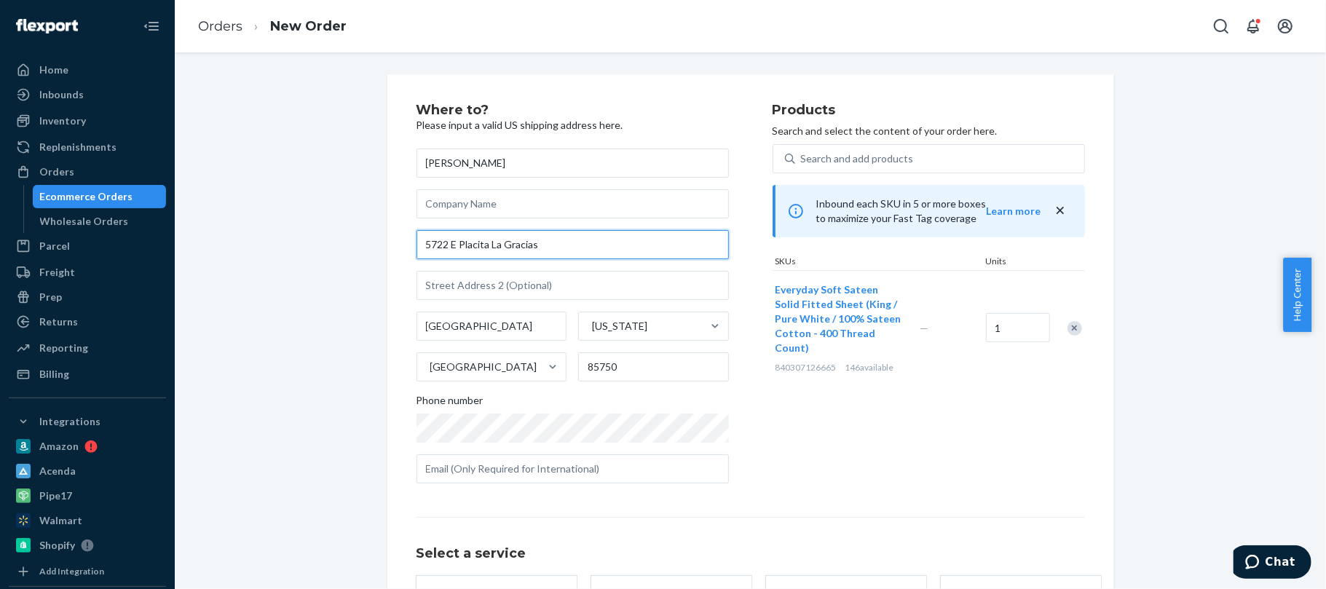
click at [552, 242] on input "5722 E Placita La Gracias" at bounding box center [572, 244] width 312 height 29
paste input ","
type input "5722 E Placita La Gracias,"
click at [472, 325] on input "Tucson" at bounding box center [491, 326] width 151 height 29
click at [629, 373] on input "85750" at bounding box center [653, 366] width 151 height 29
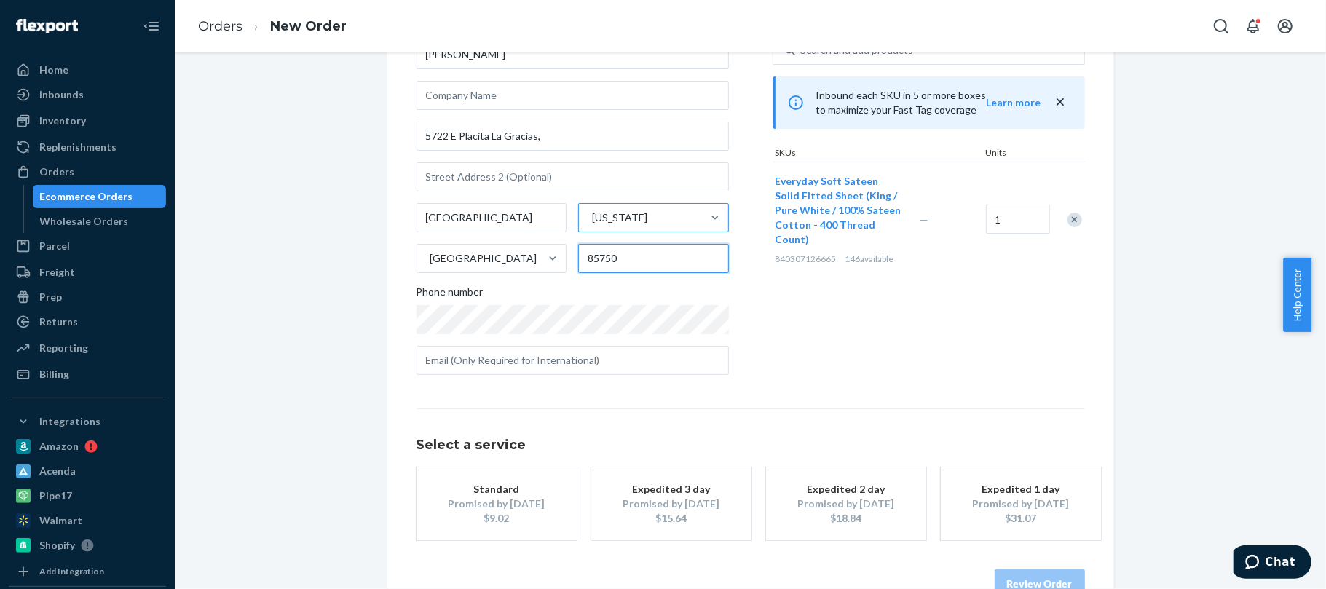
scroll to position [146, 0]
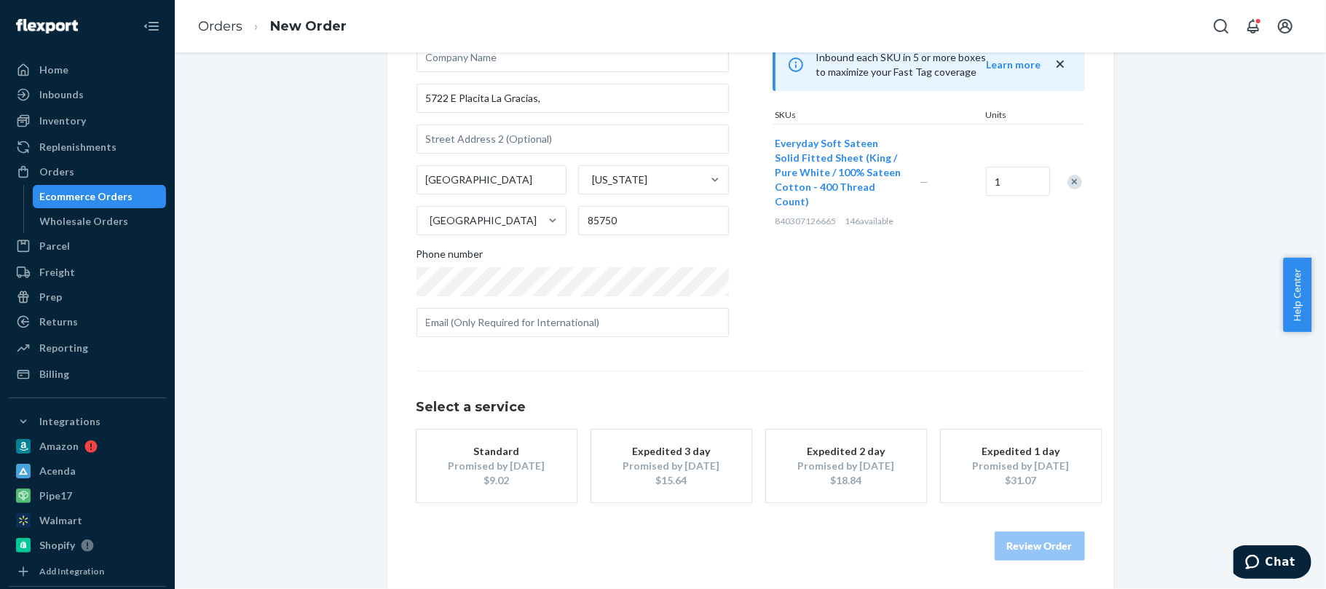
drag, startPoint x: 656, startPoint y: 453, endPoint x: 676, endPoint y: 414, distance: 43.3
click at [655, 455] on div "Expedited 3 day" at bounding box center [671, 451] width 116 height 15
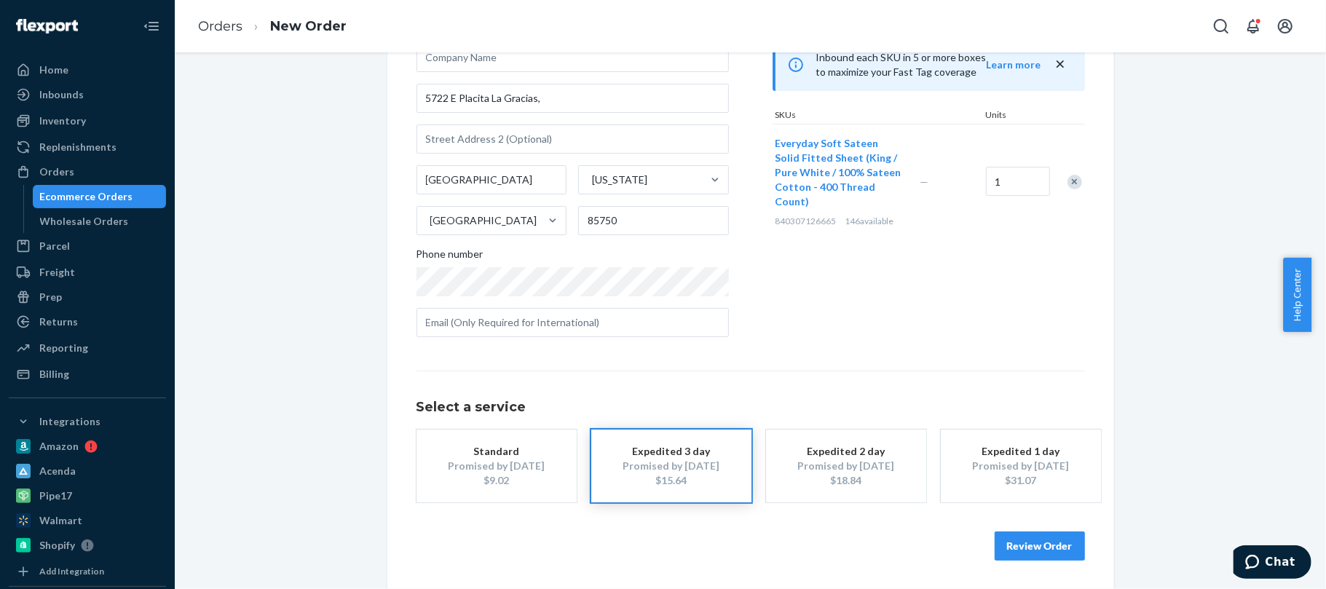
click at [1003, 536] on button "Review Order" at bounding box center [1039, 545] width 90 height 29
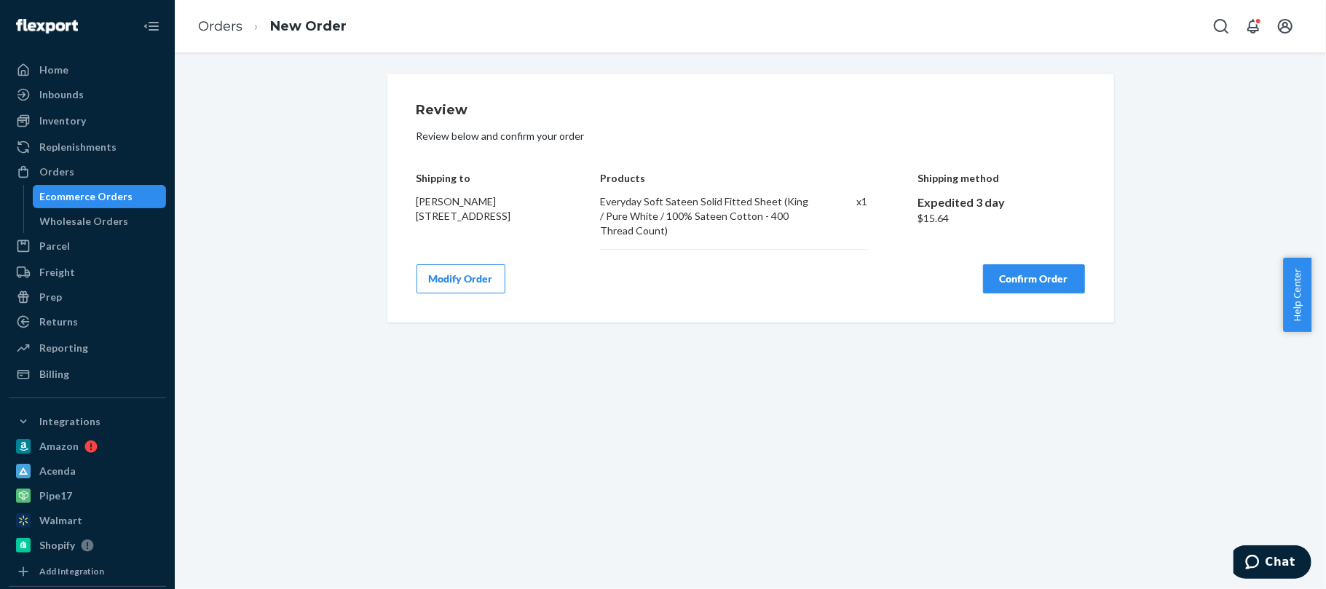
click at [1035, 281] on button "Confirm Order" at bounding box center [1034, 278] width 102 height 29
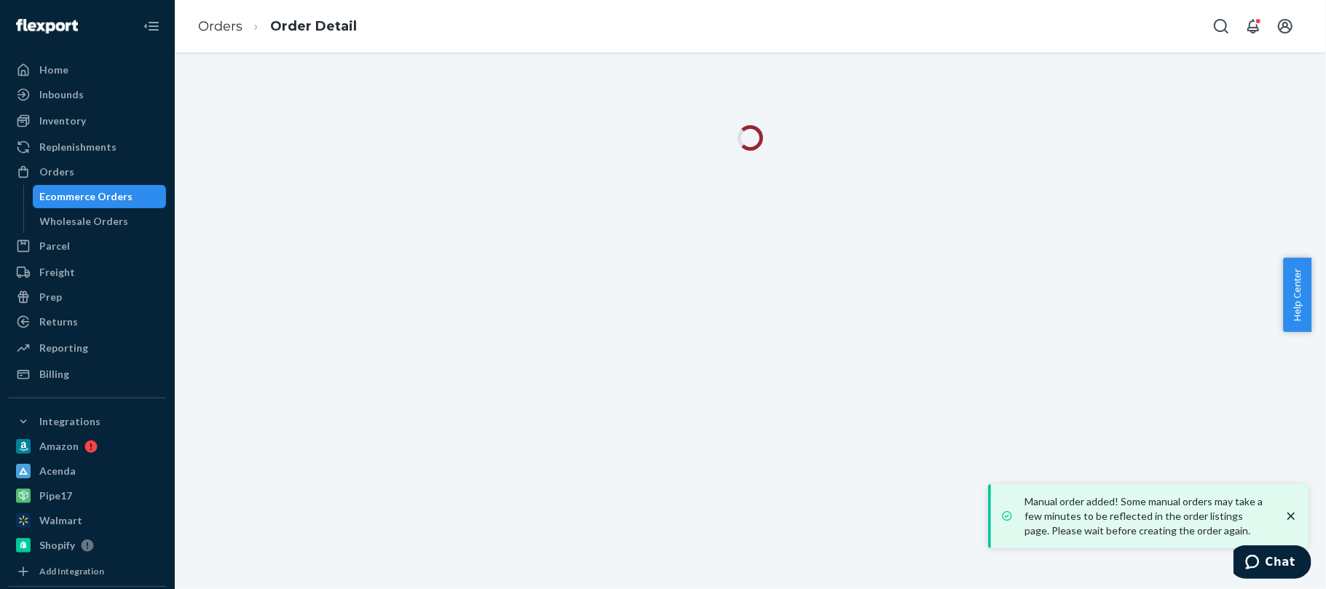
click at [1291, 514] on icon "close toast" at bounding box center [1290, 516] width 15 height 15
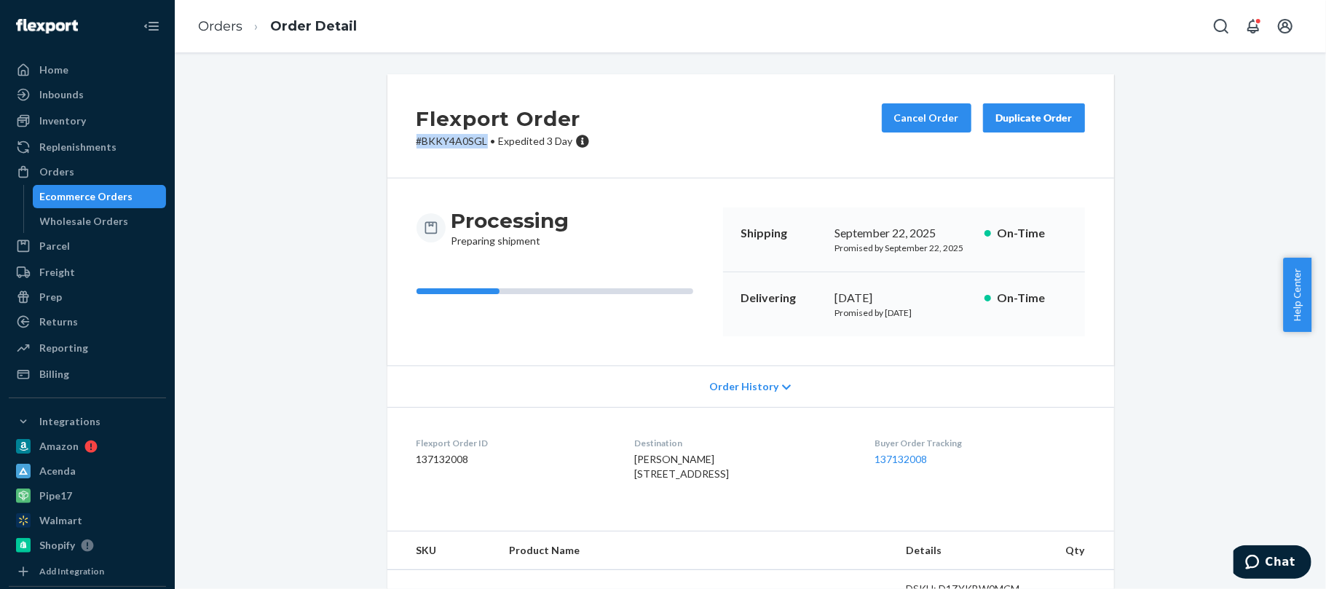
drag, startPoint x: 406, startPoint y: 138, endPoint x: 478, endPoint y: 146, distance: 72.4
click at [478, 146] on div "Flexport Order # BKKY4A0SGL • Expedited 3 Day Cancel Order Duplicate Order" at bounding box center [750, 126] width 727 height 104
copy p "# BKKY4A0SGL"
